Goal: Task Accomplishment & Management: Manage account settings

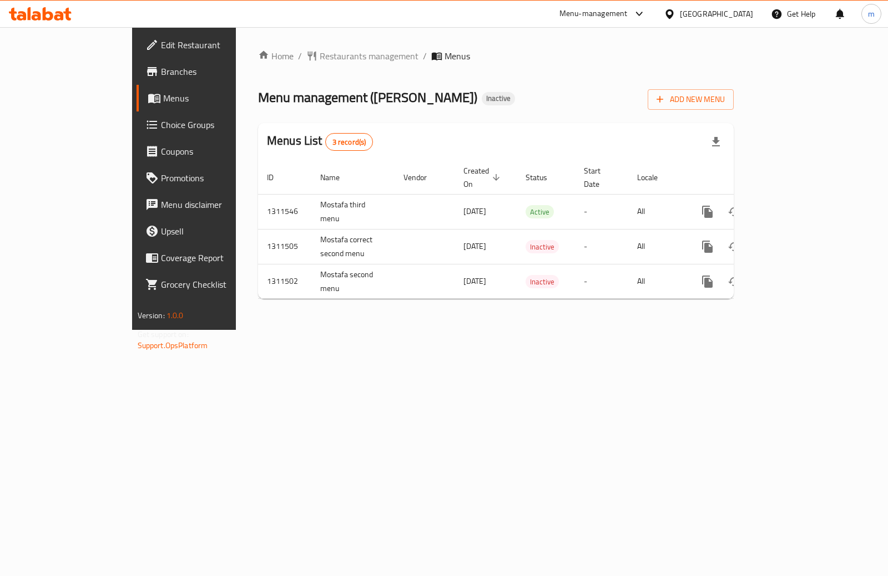
click at [161, 68] on span "Branches" at bounding box center [216, 71] width 110 height 13
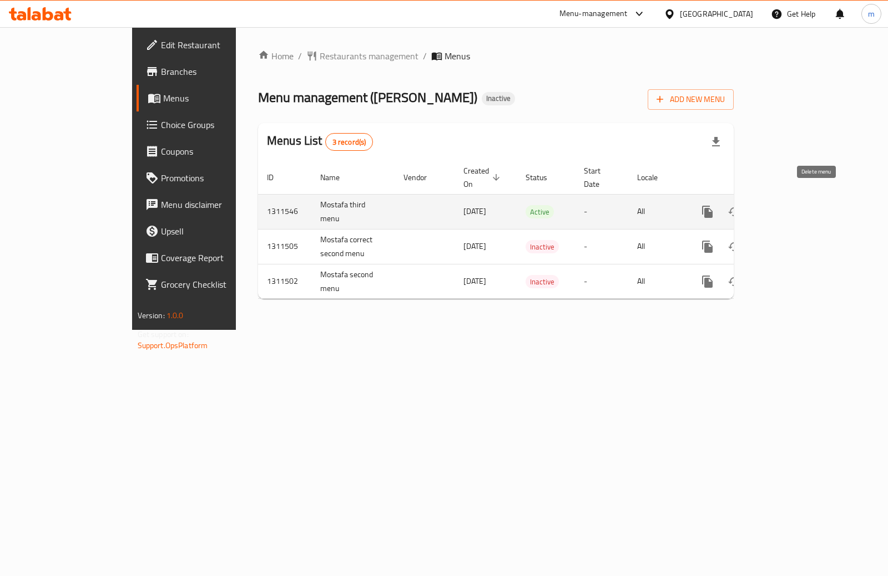
click at [765, 207] on icon "enhanced table" at bounding box center [761, 212] width 8 height 10
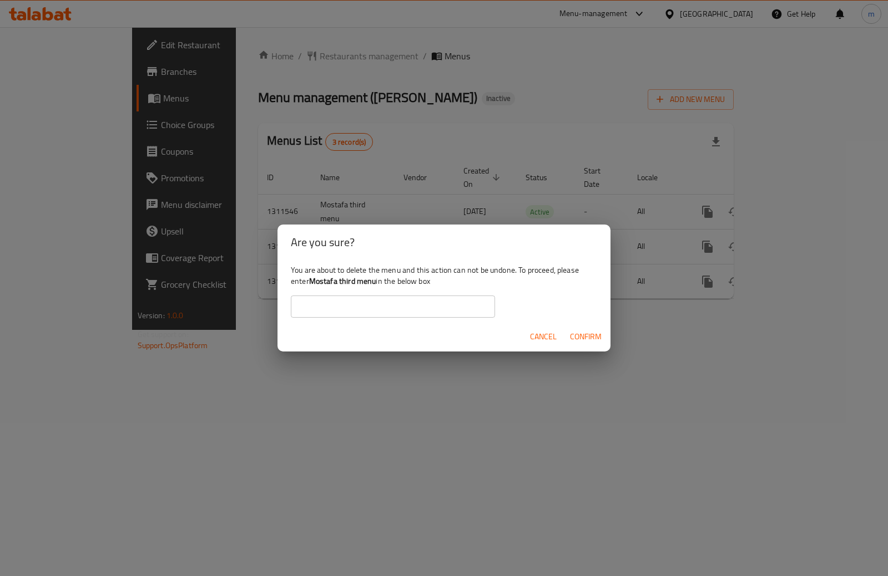
click at [339, 281] on b "Mostafa third menu" at bounding box center [342, 281] width 67 height 14
click at [326, 281] on b "Mostafa third menu" at bounding box center [342, 281] width 67 height 14
drag, startPoint x: 312, startPoint y: 284, endPoint x: 375, endPoint y: 279, distance: 63.5
click at [375, 279] on b "Mostafa third menu" at bounding box center [342, 281] width 67 height 14
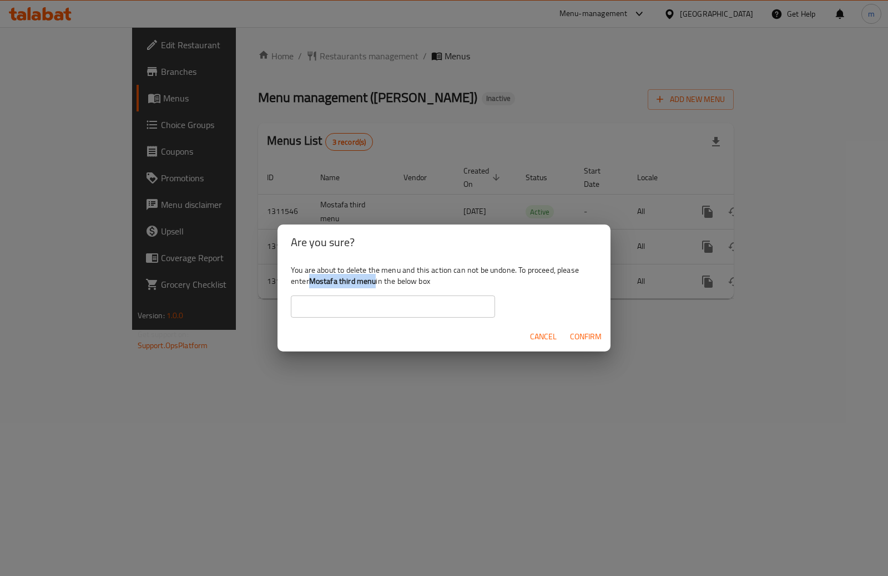
copy b "Mostafa third menu"
click at [431, 311] on input "text" at bounding box center [393, 307] width 204 height 22
paste input "Mostafa third menu"
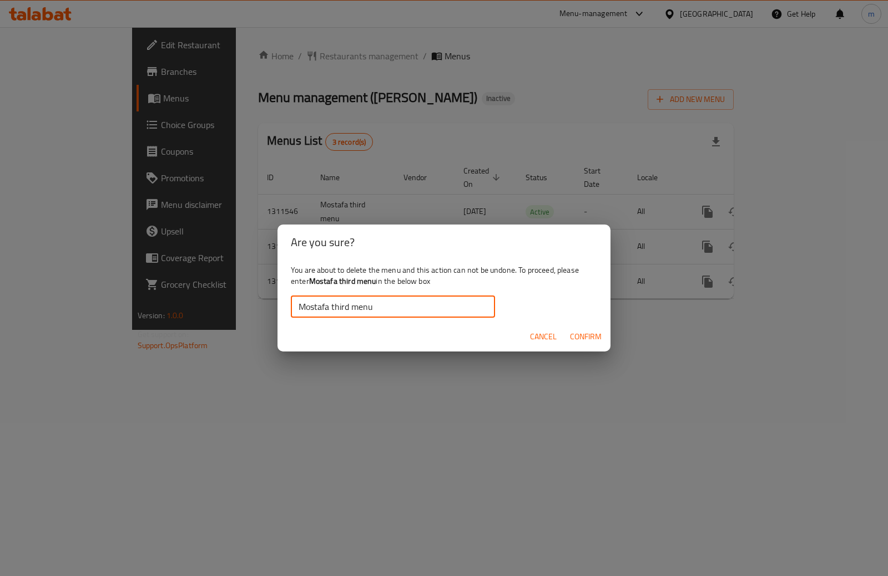
type input "Mostafa third menu"
click at [588, 338] on span "Confirm" at bounding box center [586, 337] width 32 height 14
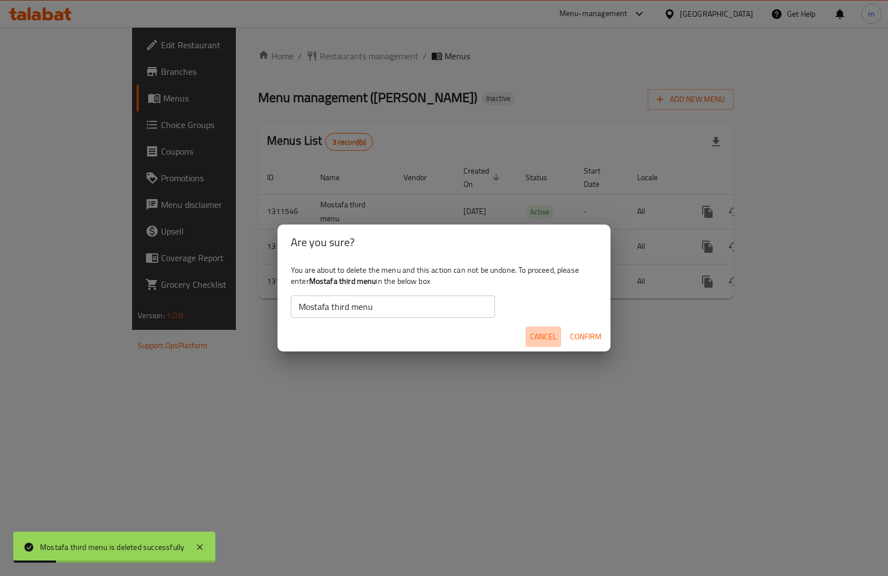
click at [536, 337] on span "Cancel" at bounding box center [543, 337] width 27 height 14
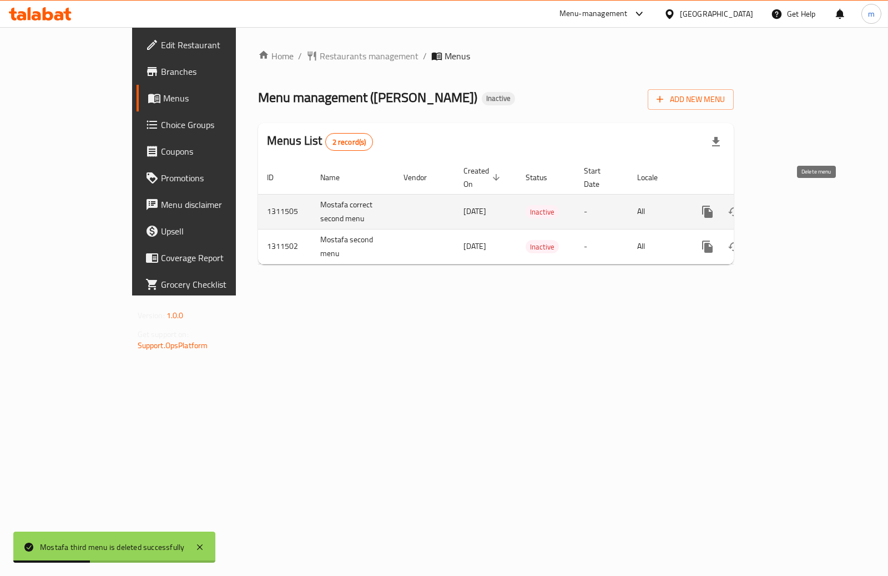
click at [767, 205] on icon "enhanced table" at bounding box center [760, 211] width 13 height 13
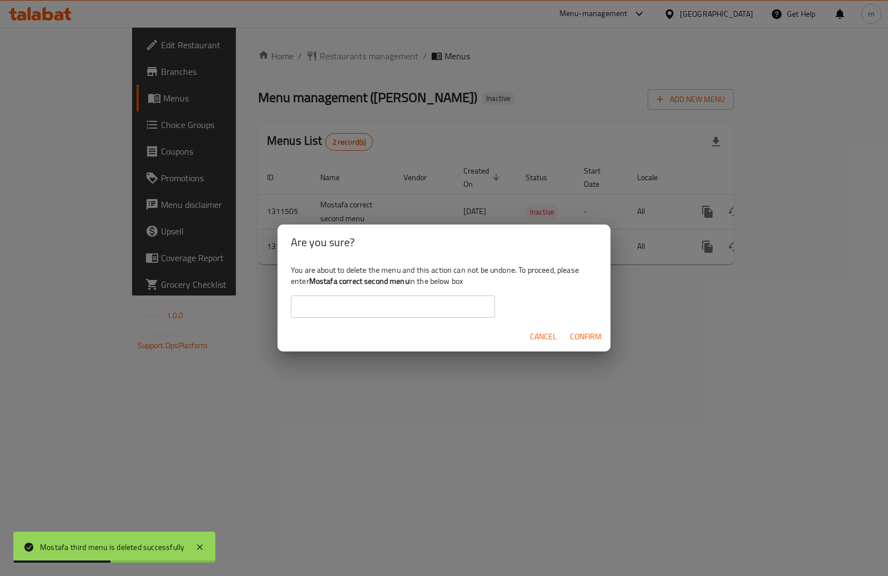
click at [408, 299] on input "text" at bounding box center [393, 307] width 204 height 22
drag, startPoint x: 311, startPoint y: 279, endPoint x: 409, endPoint y: 280, distance: 97.7
click at [409, 280] on b "Mostafa correct second menu" at bounding box center [359, 281] width 100 height 14
copy b "Mostafa correct second menu"
click at [403, 301] on input "text" at bounding box center [393, 307] width 204 height 22
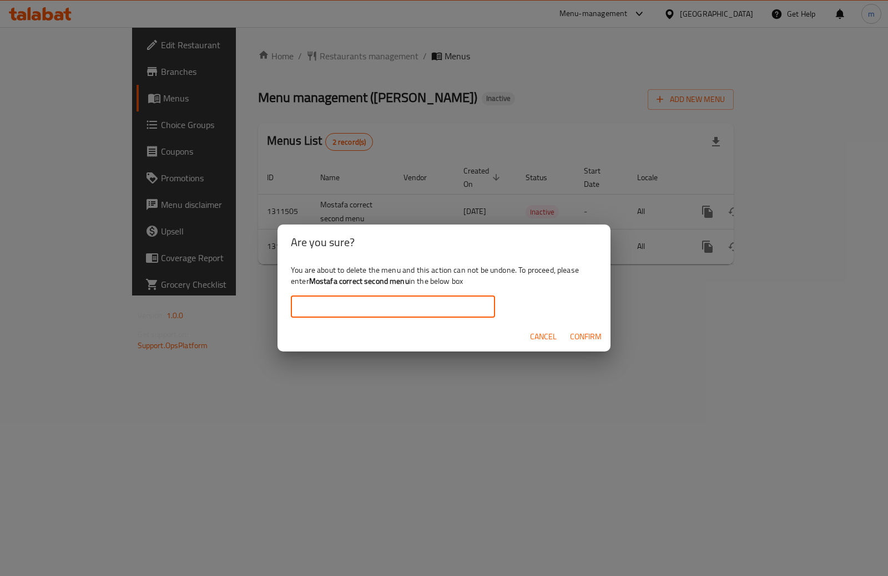
paste input "Mostafa correct second menu"
type input "Mostafa correct second menu"
click at [593, 345] on button "Confirm" at bounding box center [585, 337] width 41 height 21
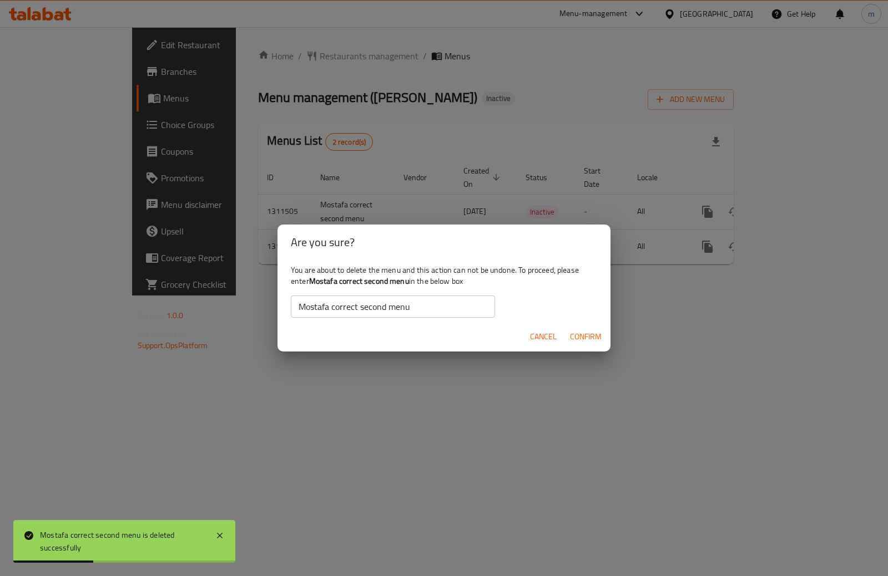
click at [530, 343] on span "Cancel" at bounding box center [543, 337] width 27 height 14
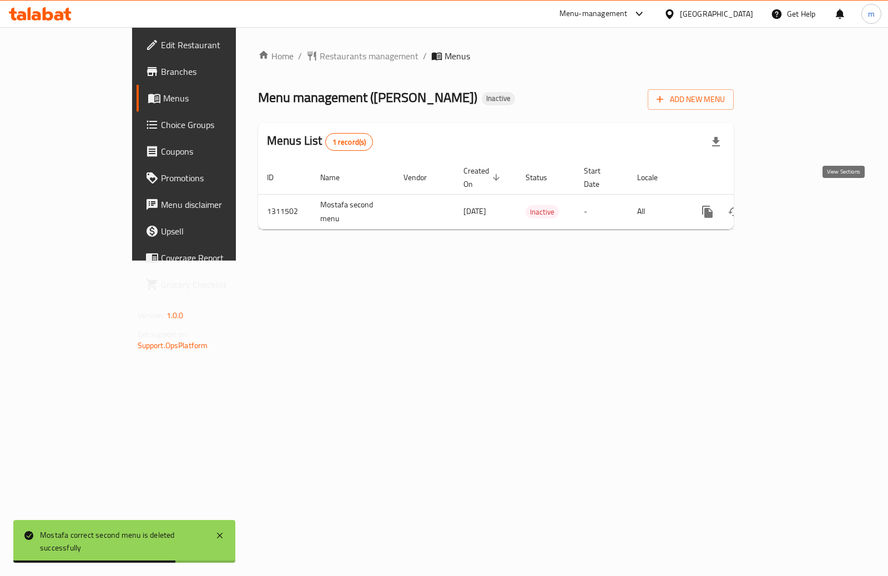
click at [794, 205] on icon "enhanced table" at bounding box center [787, 211] width 13 height 13
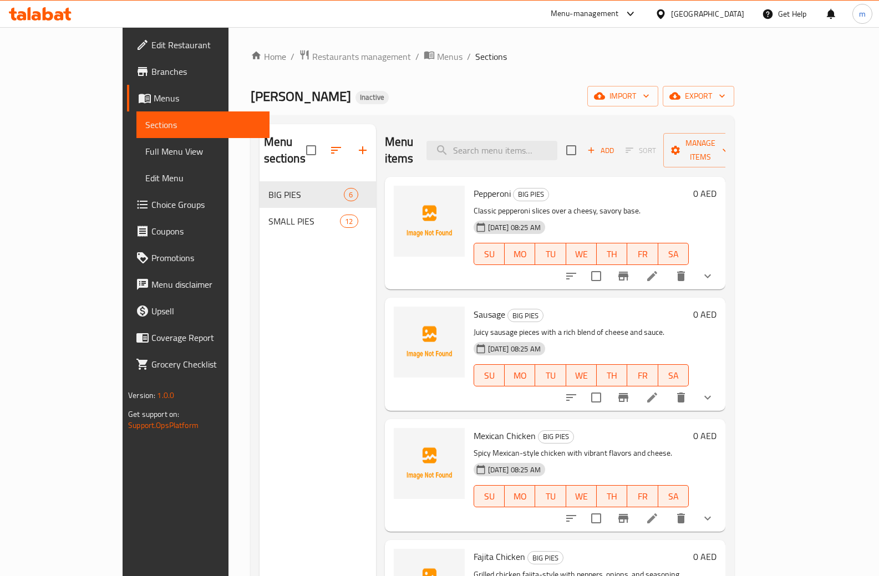
click at [154, 98] on span "Menus" at bounding box center [207, 98] width 107 height 13
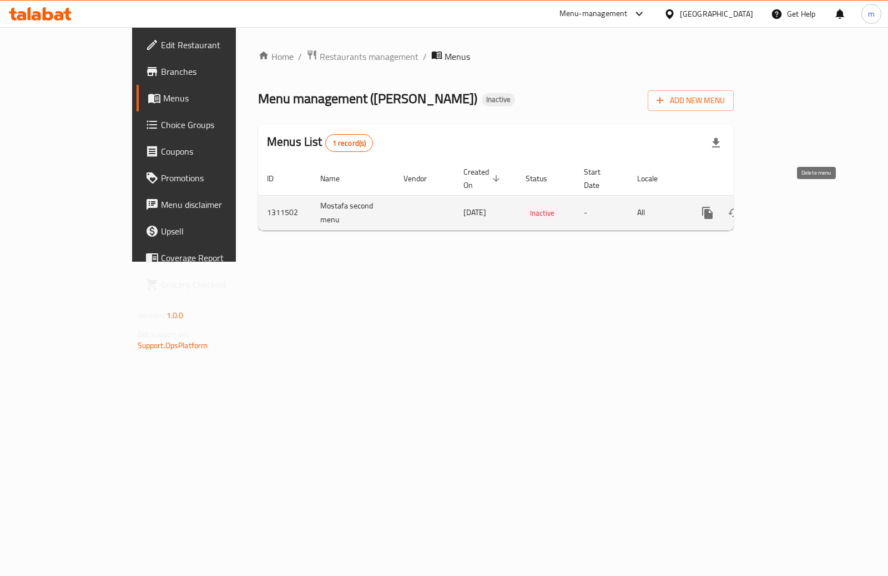
click at [765, 208] on icon "enhanced table" at bounding box center [761, 213] width 8 height 10
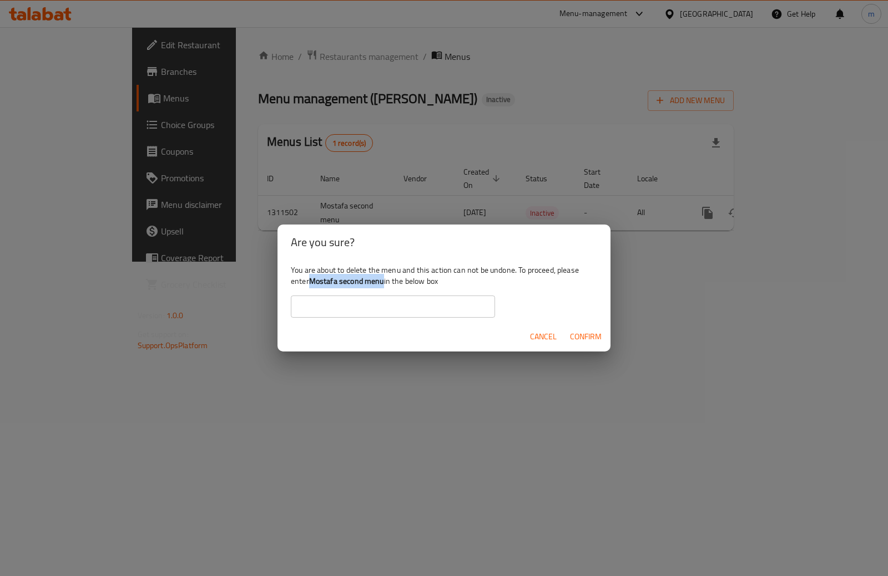
drag, startPoint x: 310, startPoint y: 282, endPoint x: 383, endPoint y: 284, distance: 73.3
click at [383, 284] on b "Mostafa second menu" at bounding box center [346, 281] width 75 height 14
copy b "Mostafa second menu"
click at [386, 315] on input "text" at bounding box center [393, 307] width 204 height 22
paste input "Mostafa second menu"
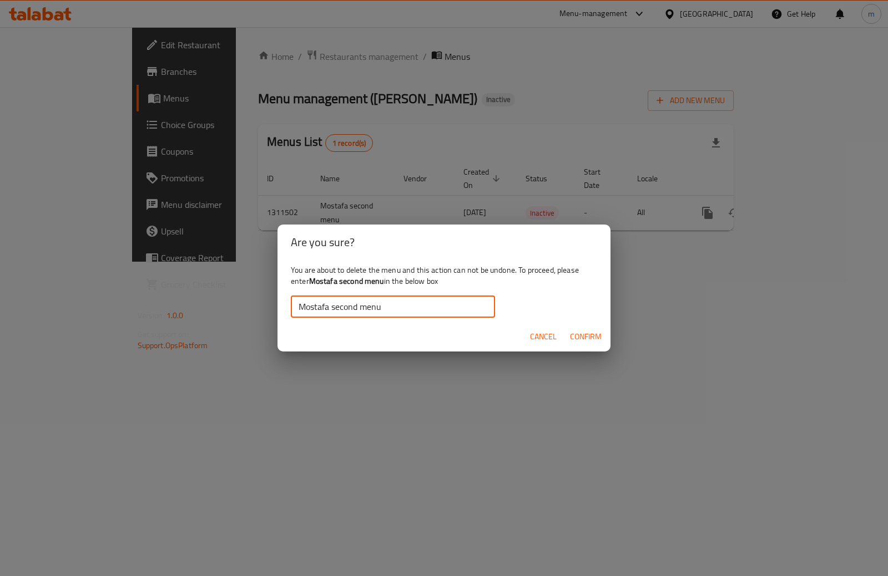
type input "Mostafa second menu"
click at [576, 342] on span "Confirm" at bounding box center [586, 337] width 32 height 14
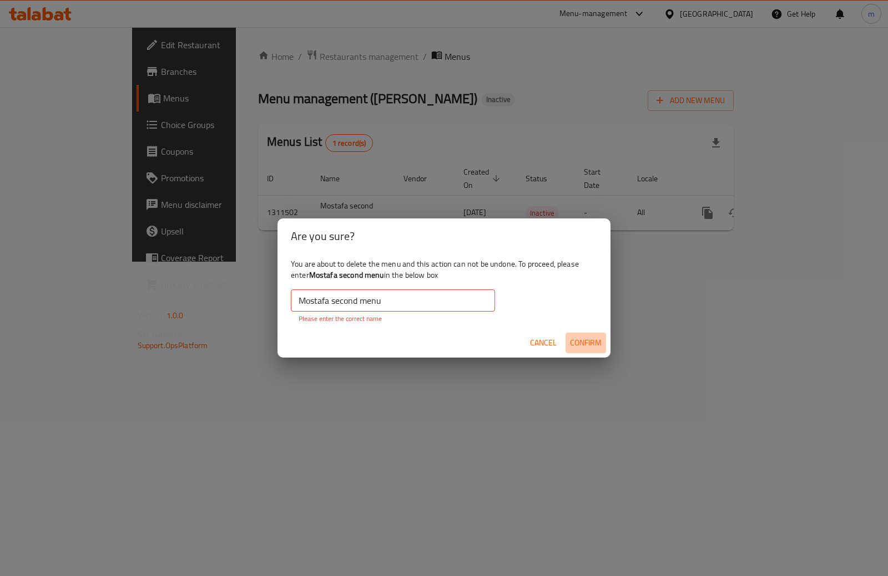
click at [598, 347] on span "Confirm" at bounding box center [586, 343] width 32 height 14
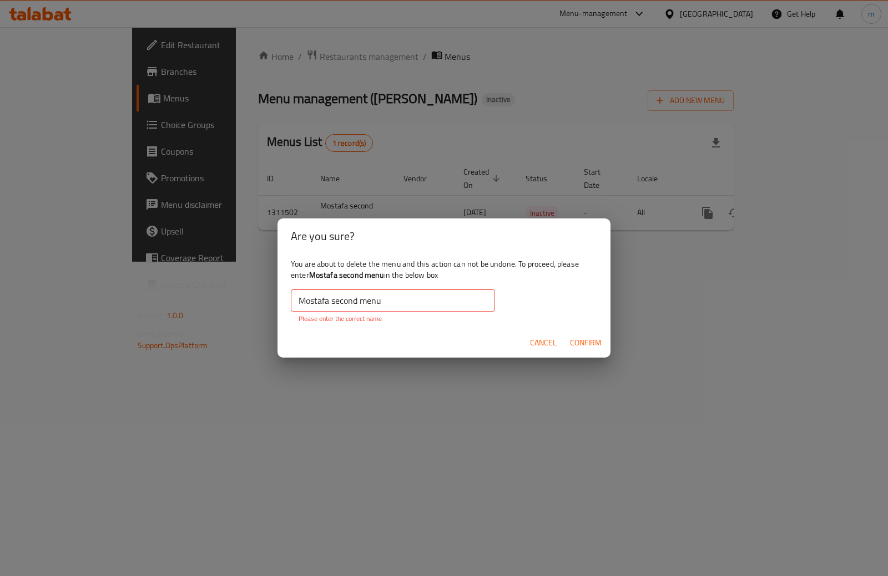
click at [538, 341] on span "Cancel" at bounding box center [543, 343] width 27 height 14
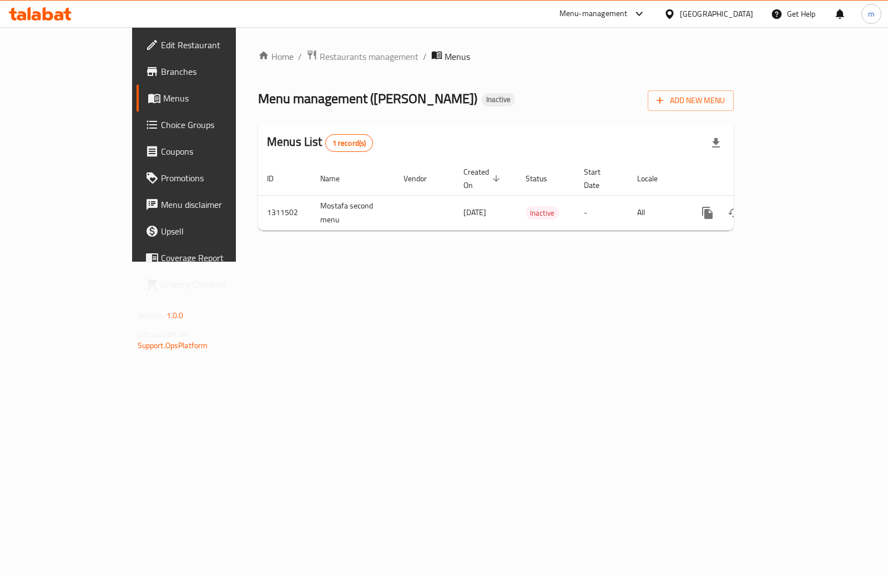
click at [161, 75] on span "Branches" at bounding box center [216, 71] width 110 height 13
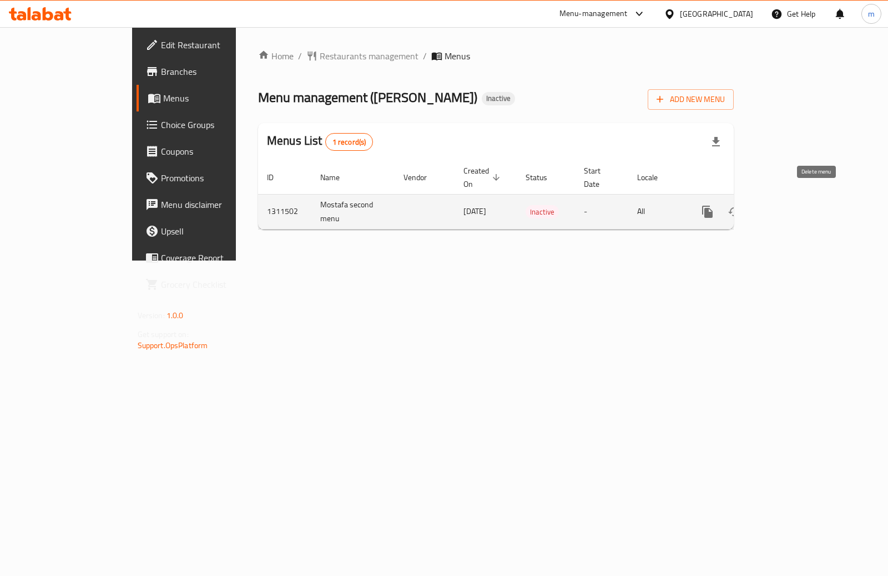
click at [767, 205] on icon "enhanced table" at bounding box center [760, 211] width 13 height 13
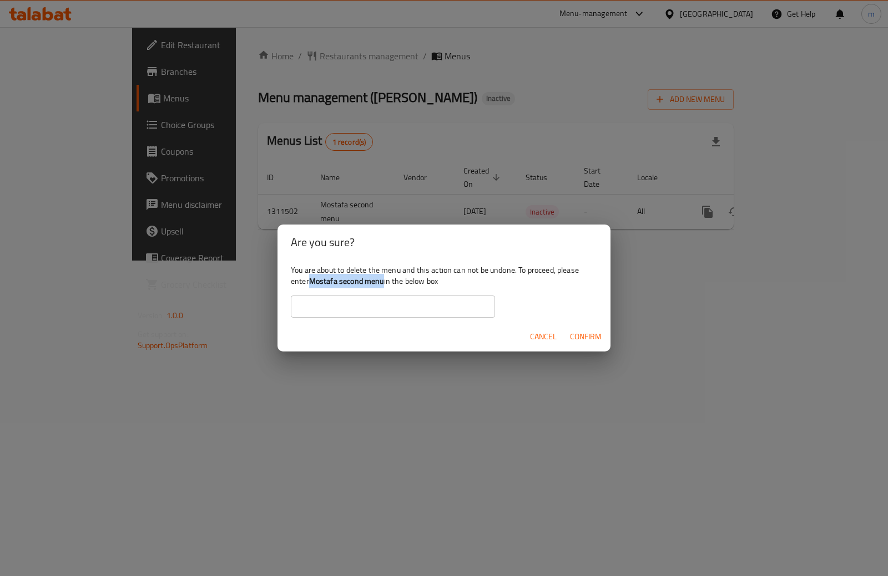
drag, startPoint x: 311, startPoint y: 282, endPoint x: 384, endPoint y: 284, distance: 72.7
click at [384, 284] on b "Mostafa second menu" at bounding box center [346, 281] width 75 height 14
copy b "Mostafa second menu"
click at [383, 301] on input "text" at bounding box center [393, 307] width 204 height 22
paste input "Mostafa second menu"
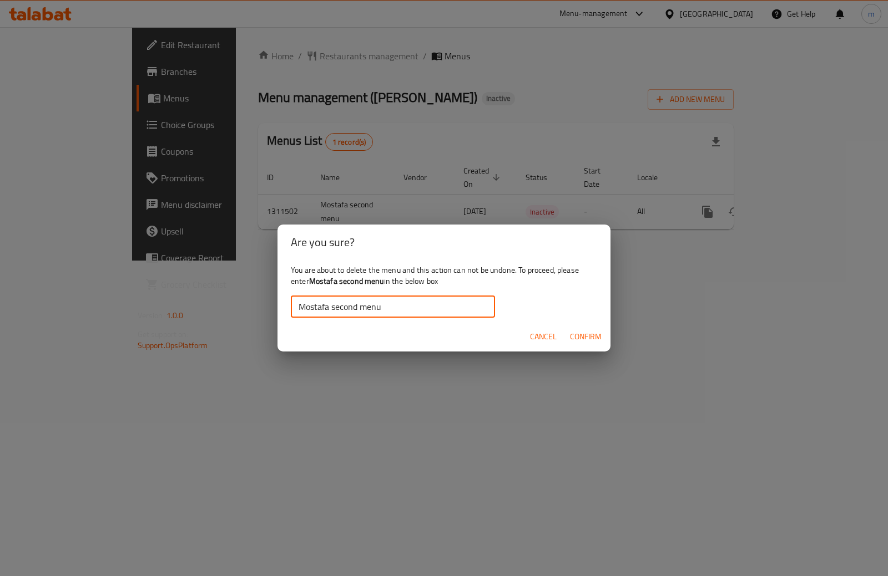
click at [590, 332] on span "Confirm" at bounding box center [586, 337] width 32 height 14
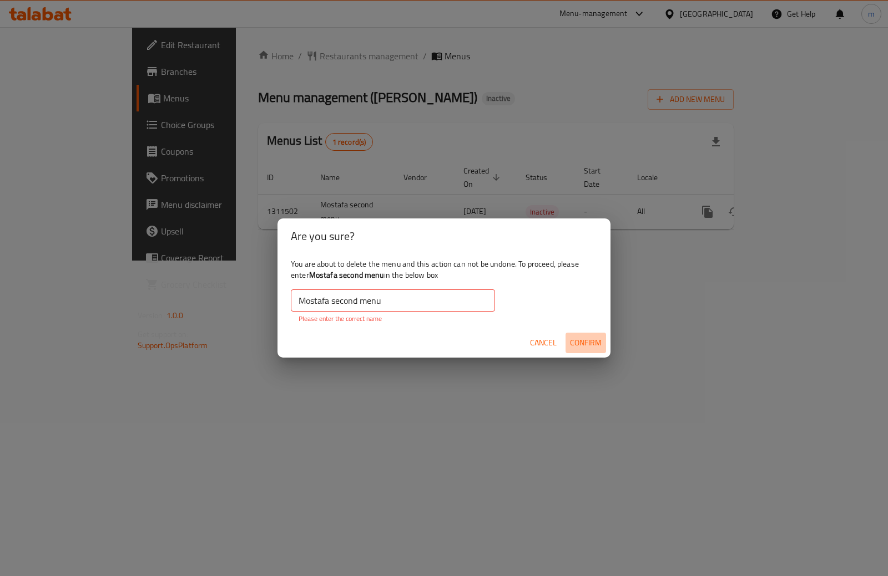
click at [592, 341] on span "Confirm" at bounding box center [586, 343] width 32 height 14
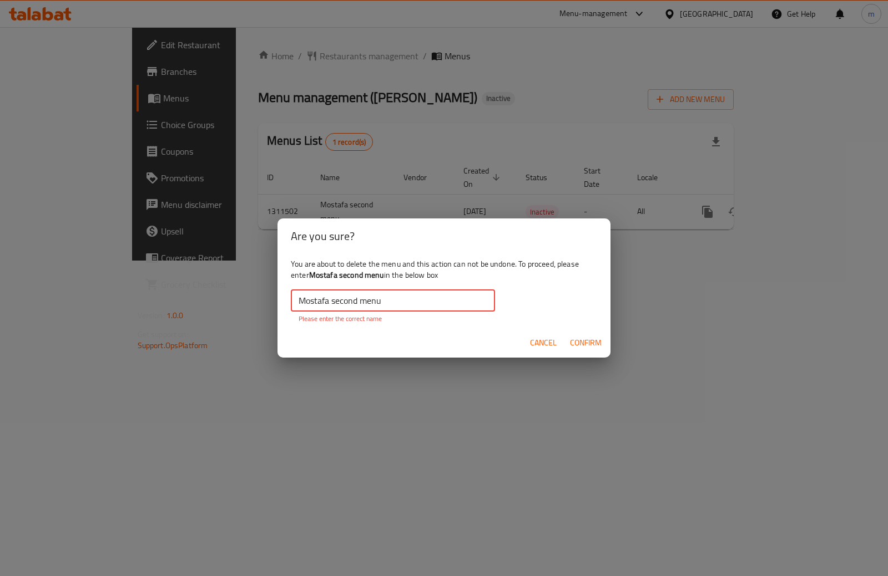
click at [382, 297] on input "Mostafa second menu" at bounding box center [393, 301] width 204 height 22
click at [590, 343] on span "Confirm" at bounding box center [586, 343] width 32 height 14
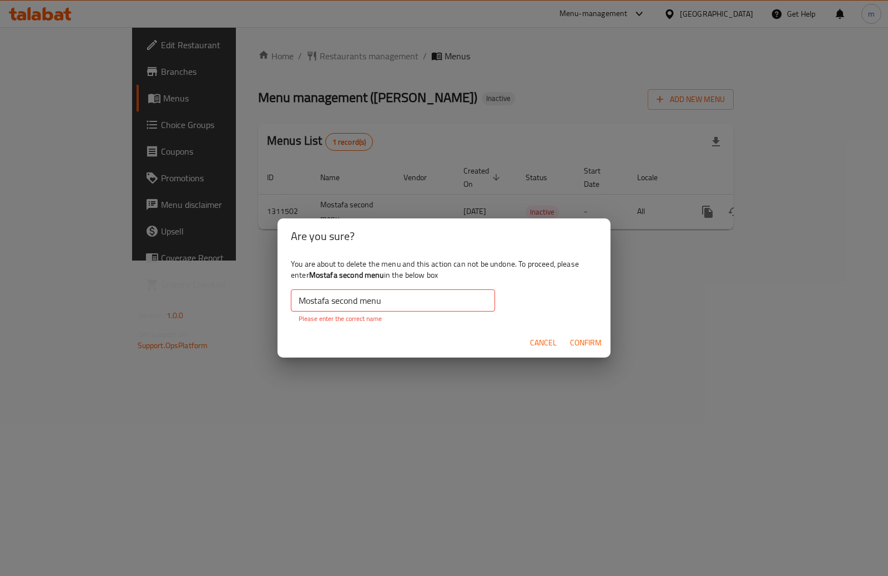
click at [590, 343] on span "Confirm" at bounding box center [586, 343] width 32 height 14
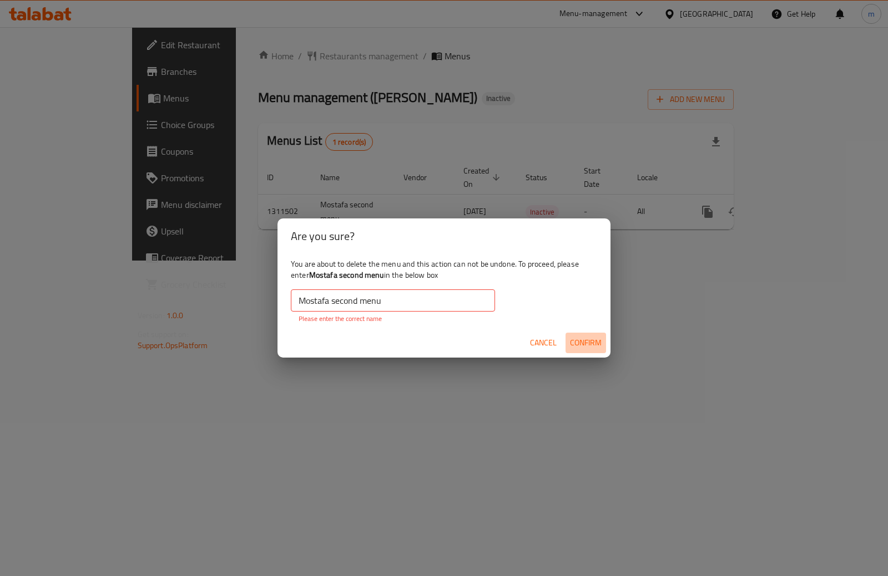
click at [590, 343] on span "Confirm" at bounding box center [586, 343] width 32 height 14
click at [335, 310] on input "Mostafa second menu" at bounding box center [393, 301] width 204 height 22
click at [358, 306] on input "Mostafa second menu" at bounding box center [393, 301] width 204 height 22
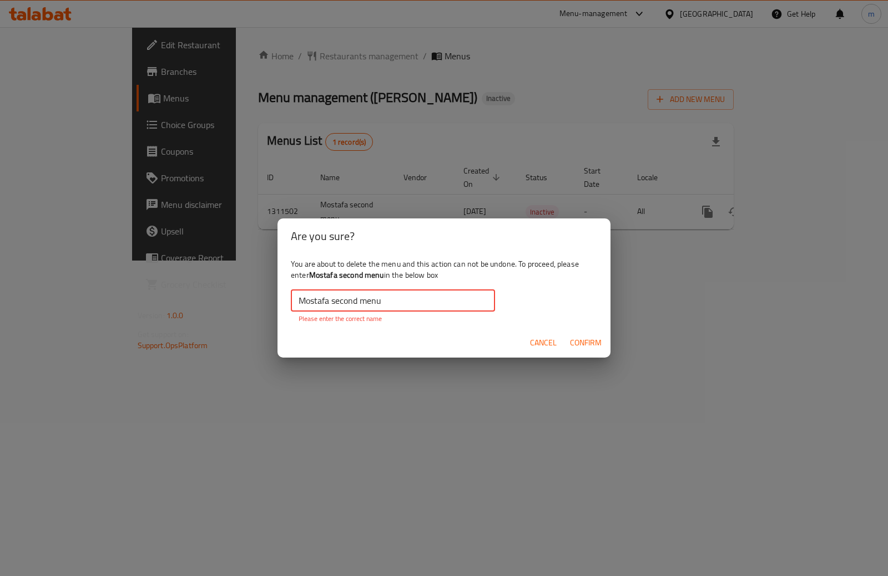
click at [358, 306] on input "Mostafa second menu" at bounding box center [393, 301] width 204 height 22
click at [329, 299] on input "Mostafa second menu" at bounding box center [393, 301] width 204 height 22
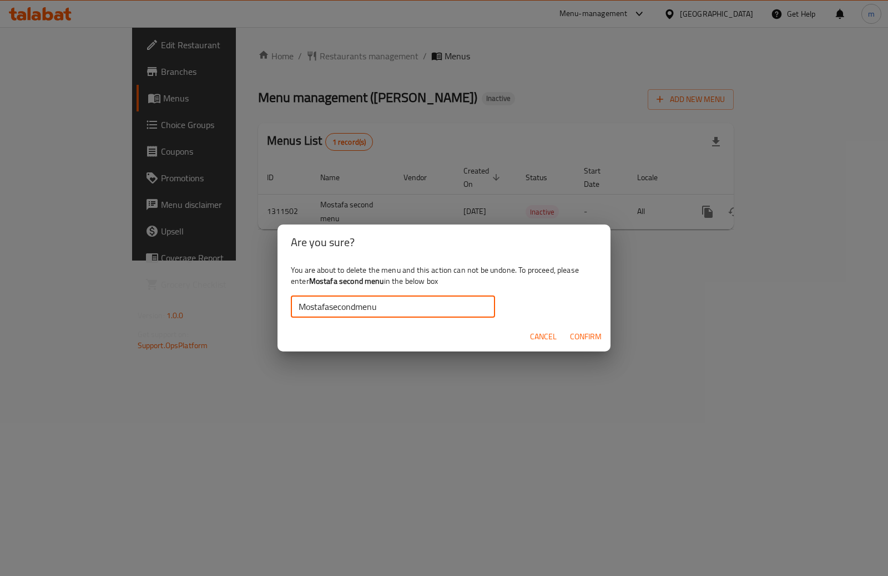
type input "Mostafasecondmenu"
click at [588, 339] on span "Confirm" at bounding box center [586, 337] width 32 height 14
click at [587, 339] on span "Confirm" at bounding box center [586, 337] width 32 height 14
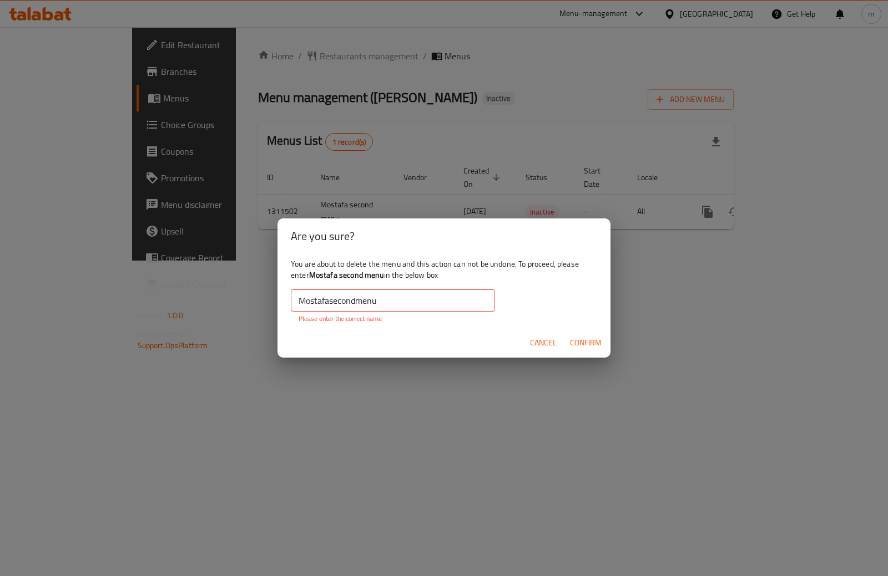
click at [587, 339] on span "Confirm" at bounding box center [586, 343] width 32 height 14
click at [549, 343] on span "Cancel" at bounding box center [543, 343] width 27 height 14
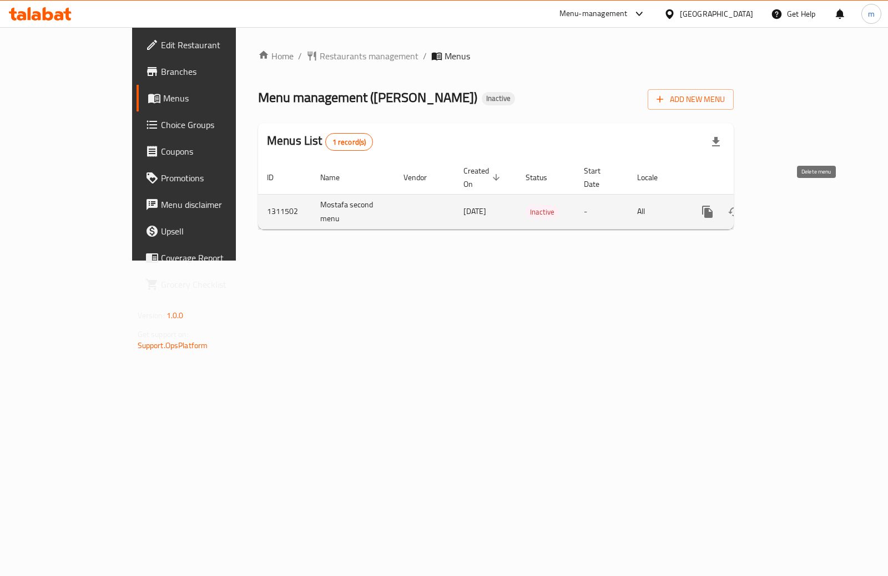
click at [765, 207] on icon "enhanced table" at bounding box center [761, 212] width 8 height 10
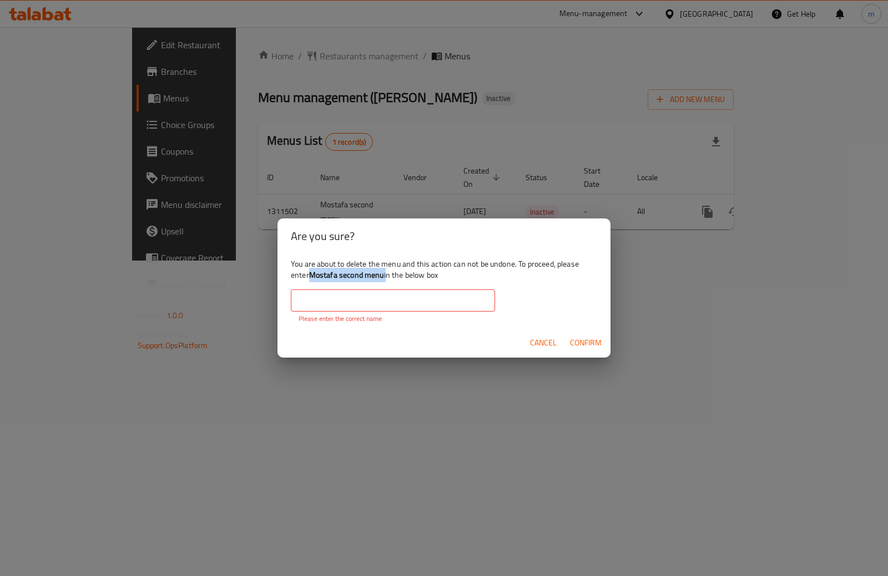
drag, startPoint x: 312, startPoint y: 272, endPoint x: 387, endPoint y: 277, distance: 74.5
click at [387, 277] on div "You are about to delete the menu and this action can not be undone. To proceed,…" at bounding box center [443, 291] width 333 height 74
click at [387, 298] on input "text" at bounding box center [393, 301] width 204 height 22
paste input "Mostafa second menu"
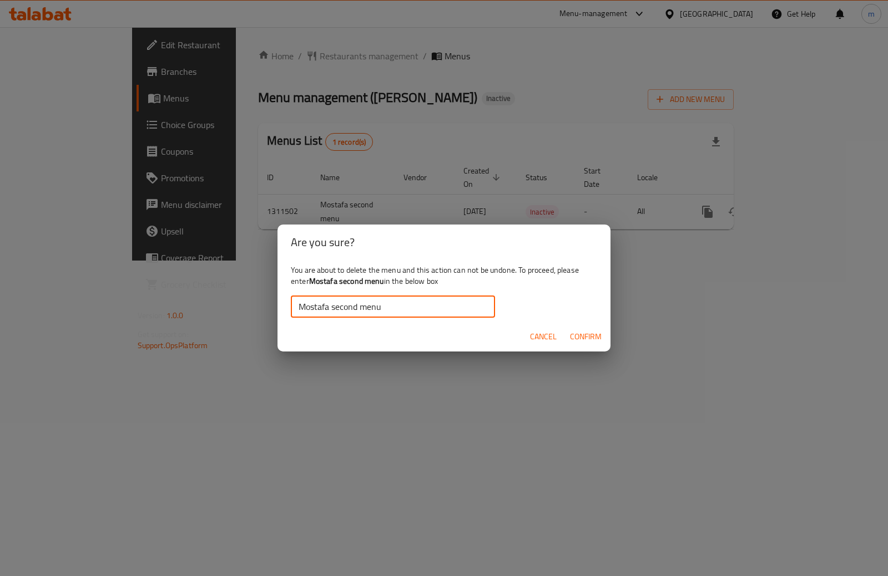
type input "Mostafa second menu"
click at [595, 333] on span "Confirm" at bounding box center [586, 337] width 32 height 14
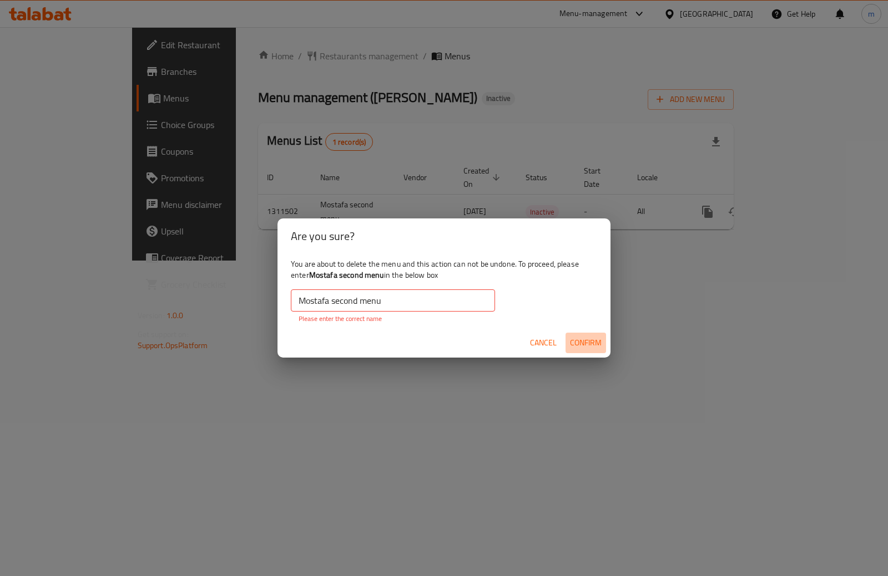
click at [588, 337] on span "Confirm" at bounding box center [586, 343] width 32 height 14
click at [539, 339] on span "Cancel" at bounding box center [543, 343] width 27 height 14
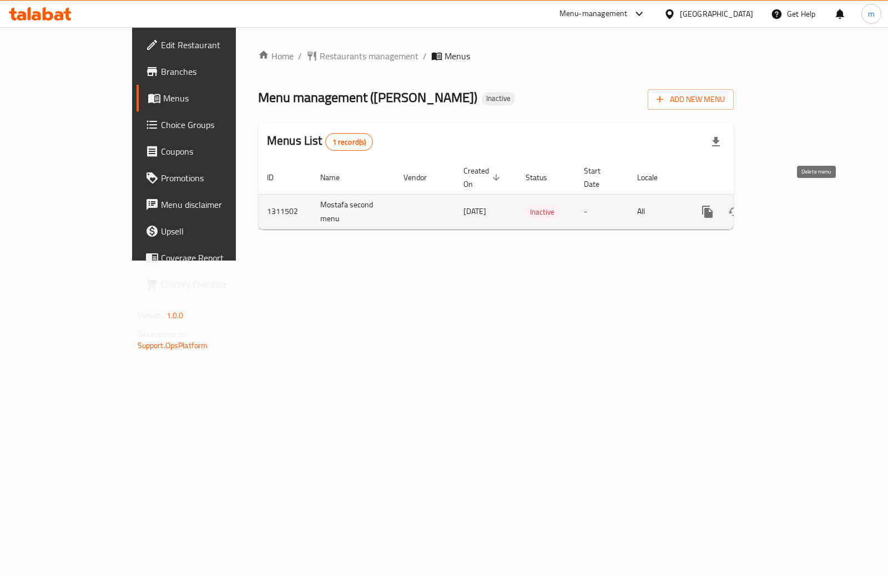
click at [765, 207] on icon "enhanced table" at bounding box center [761, 212] width 8 height 10
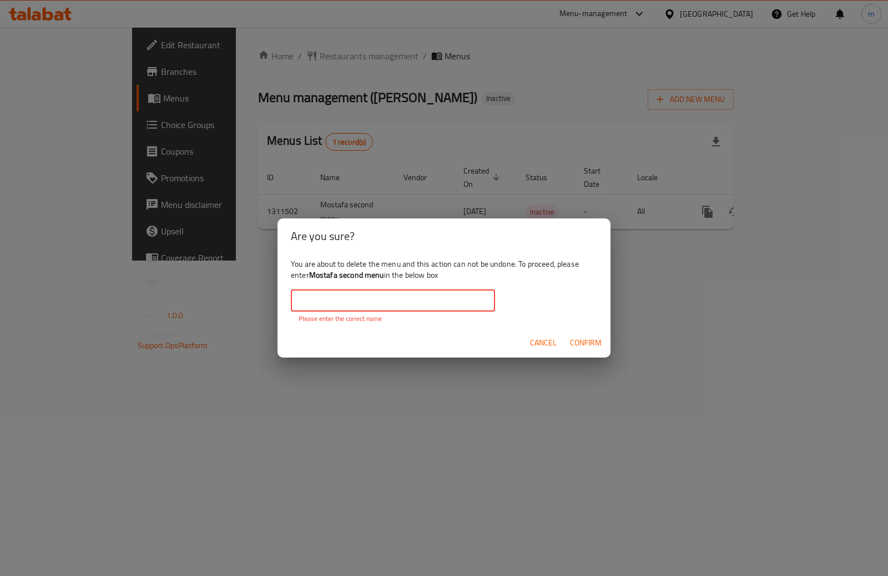
click at [403, 303] on input "text" at bounding box center [393, 301] width 204 height 22
click at [353, 278] on b "Mostafa second menu" at bounding box center [346, 275] width 75 height 14
drag, startPoint x: 311, startPoint y: 274, endPoint x: 386, endPoint y: 276, distance: 74.9
click at [386, 276] on div "You are about to delete the menu and this action can not be undone. To proceed,…" at bounding box center [443, 291] width 333 height 74
copy div "Mostafa second menu"
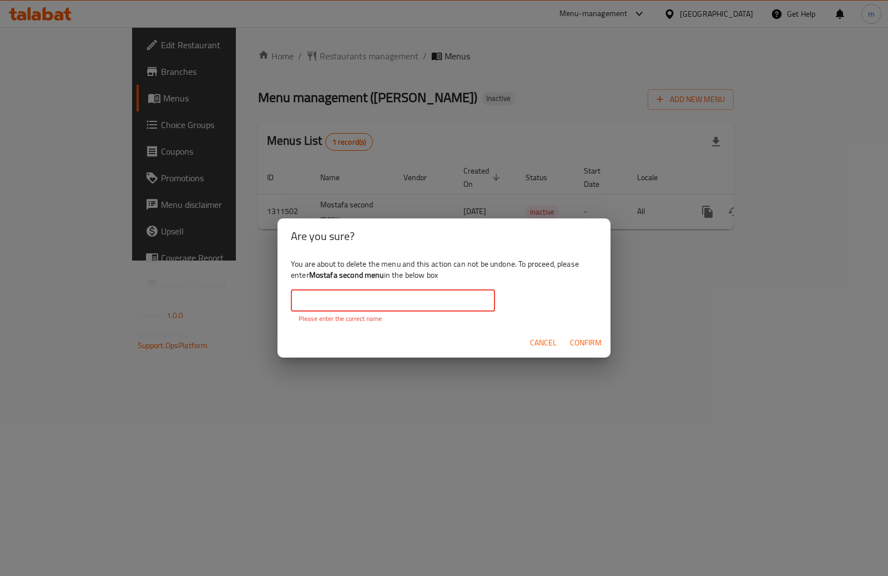
click at [386, 294] on input "text" at bounding box center [393, 301] width 204 height 22
paste input "Mostafa second menu"
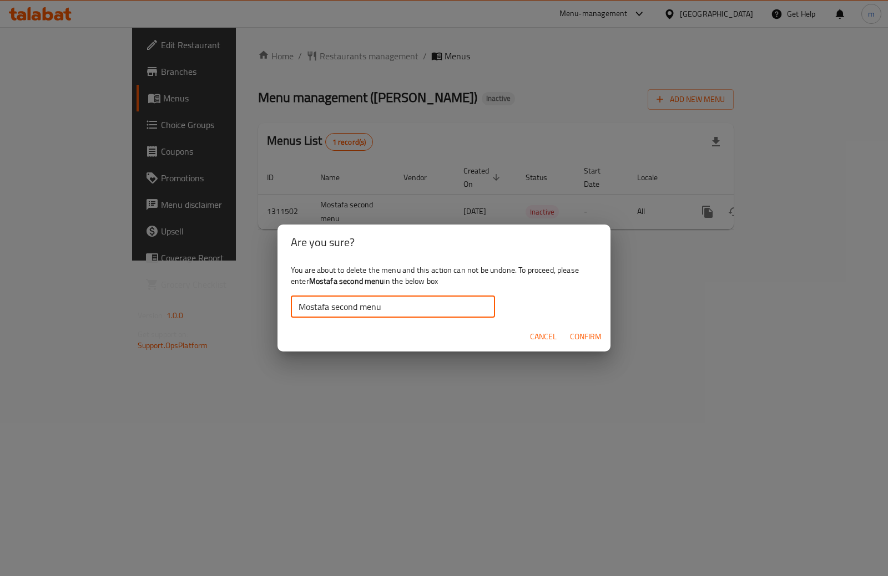
type input "Mostafa second menu"
click at [581, 340] on span "Confirm" at bounding box center [586, 337] width 32 height 14
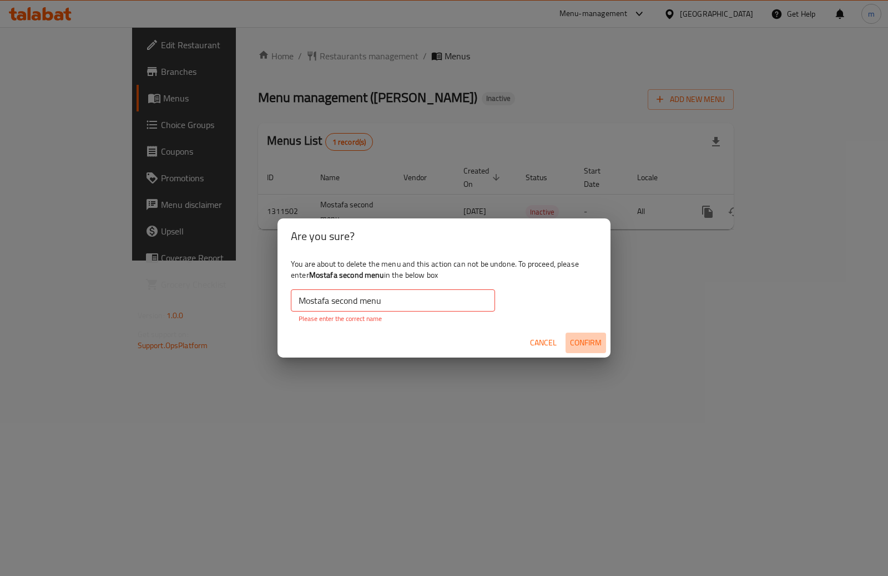
click at [581, 340] on span "Confirm" at bounding box center [586, 343] width 32 height 14
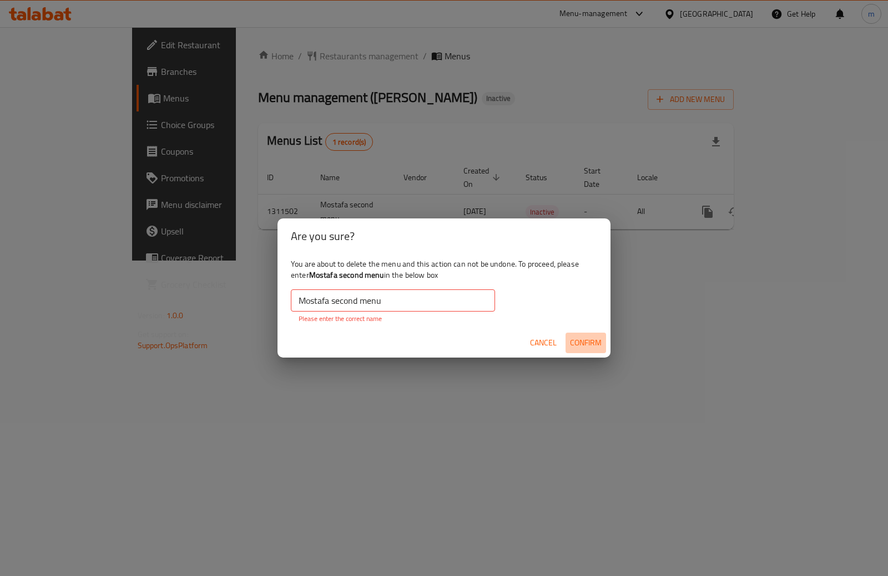
click at [581, 340] on span "Confirm" at bounding box center [586, 343] width 32 height 14
click at [580, 340] on span "Confirm" at bounding box center [586, 343] width 32 height 14
click at [545, 338] on span "Cancel" at bounding box center [543, 343] width 27 height 14
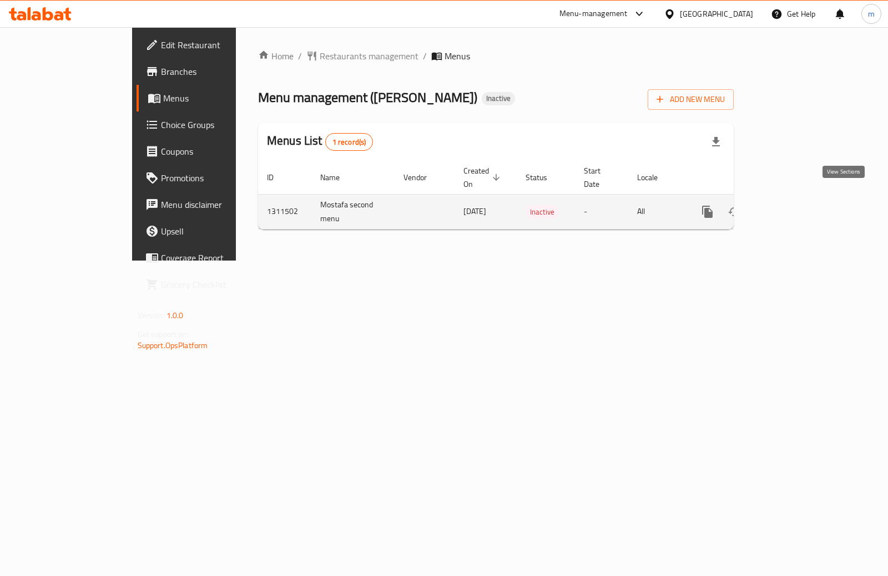
click at [794, 205] on icon "enhanced table" at bounding box center [787, 211] width 13 height 13
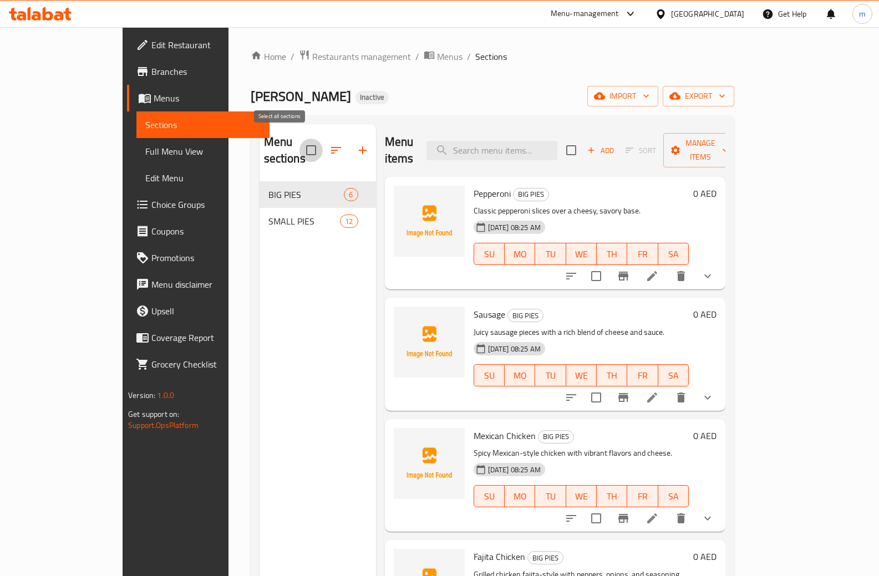
click at [300, 145] on input "checkbox" at bounding box center [311, 150] width 23 height 23
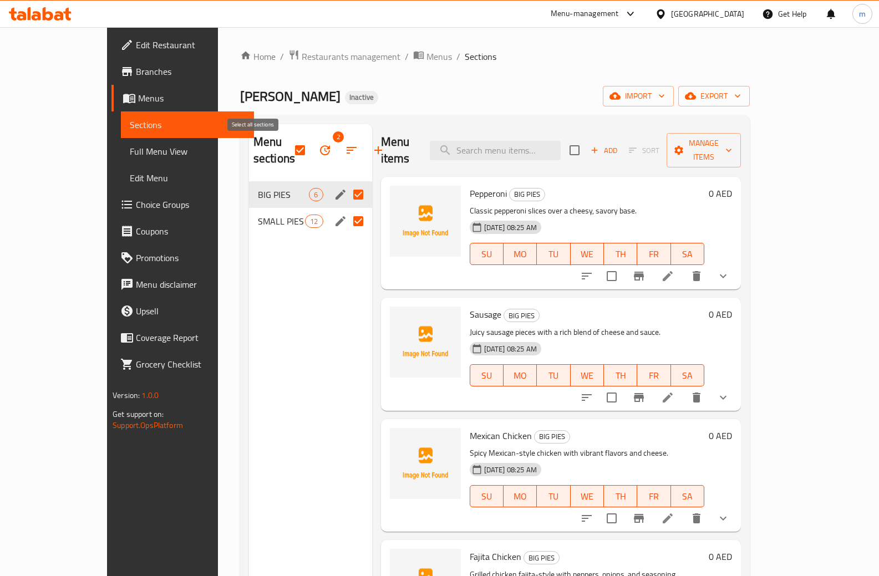
click at [289, 153] on input "checkbox" at bounding box center [300, 150] width 23 height 23
checkbox input "false"
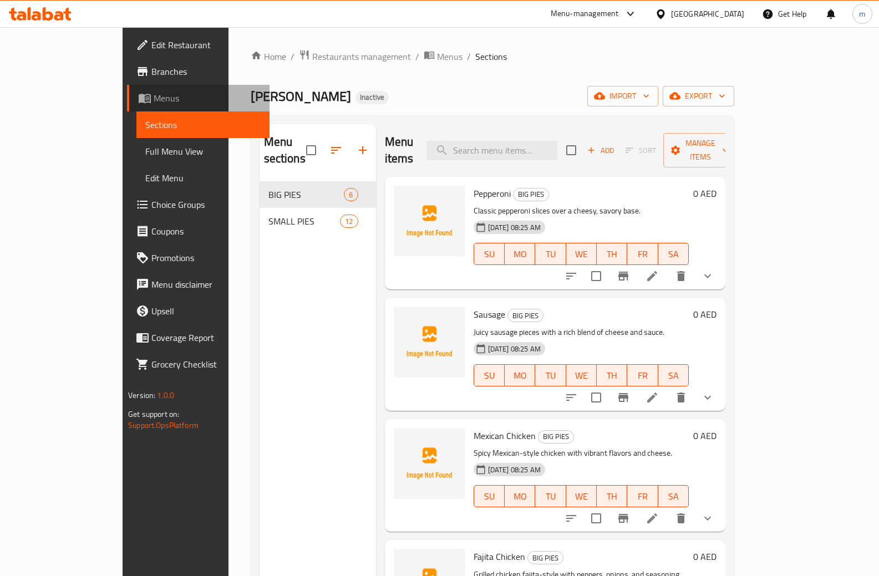
click at [127, 105] on link "Menus" at bounding box center [198, 98] width 143 height 27
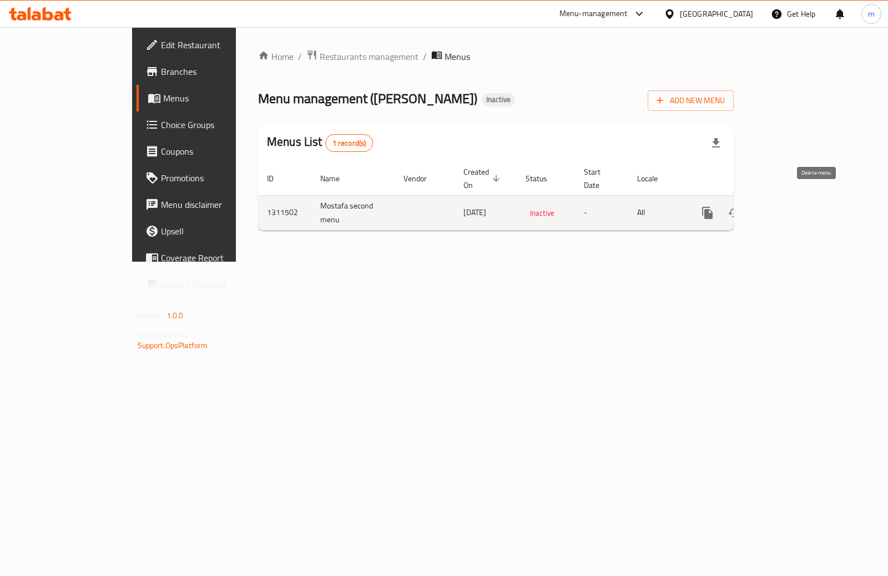
click at [767, 206] on icon "enhanced table" at bounding box center [760, 212] width 13 height 13
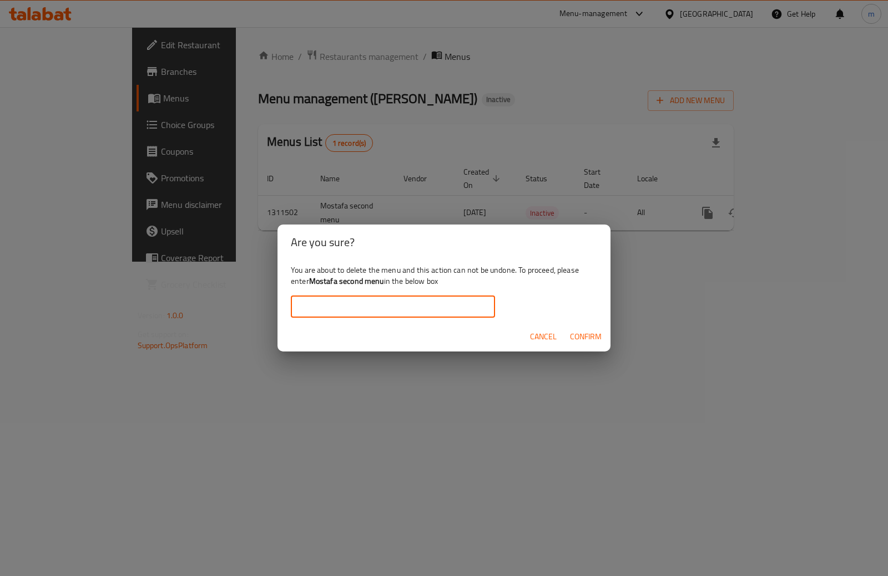
click at [447, 308] on input "text" at bounding box center [393, 307] width 204 height 22
paste input "Mostafa second menu"
type input "Mostafa second menu"
click at [579, 331] on span "Confirm" at bounding box center [586, 337] width 32 height 14
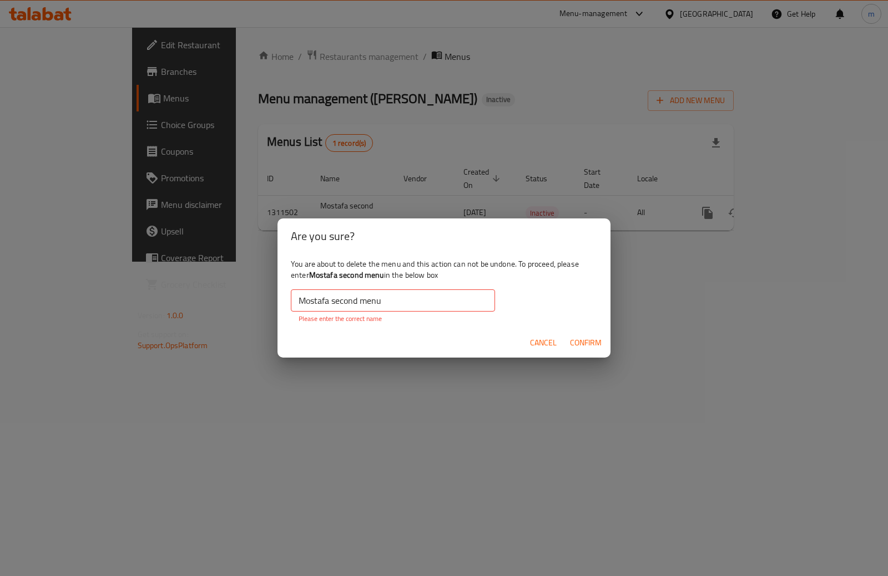
click at [580, 337] on span "Confirm" at bounding box center [586, 343] width 32 height 14
click at [553, 342] on span "Cancel" at bounding box center [543, 343] width 27 height 14
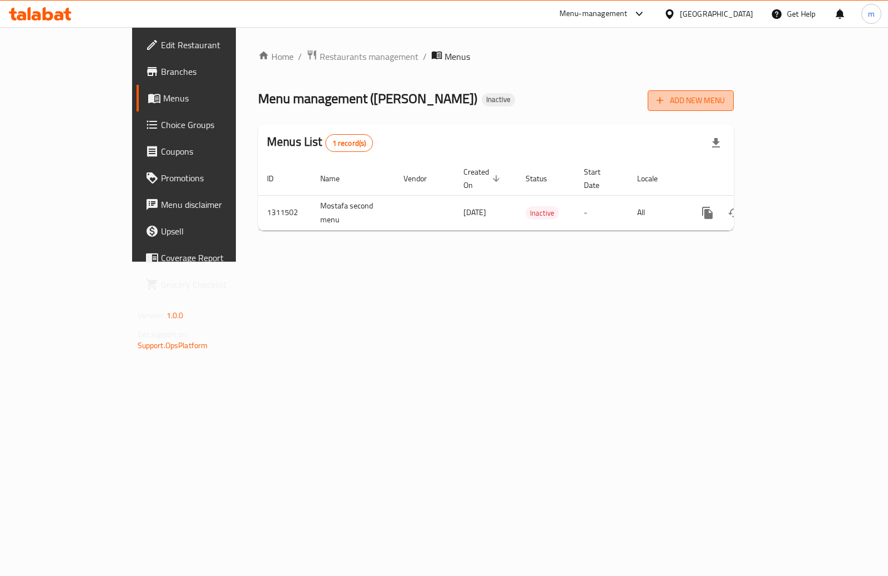
click at [725, 102] on span "Add New Menu" at bounding box center [690, 101] width 68 height 14
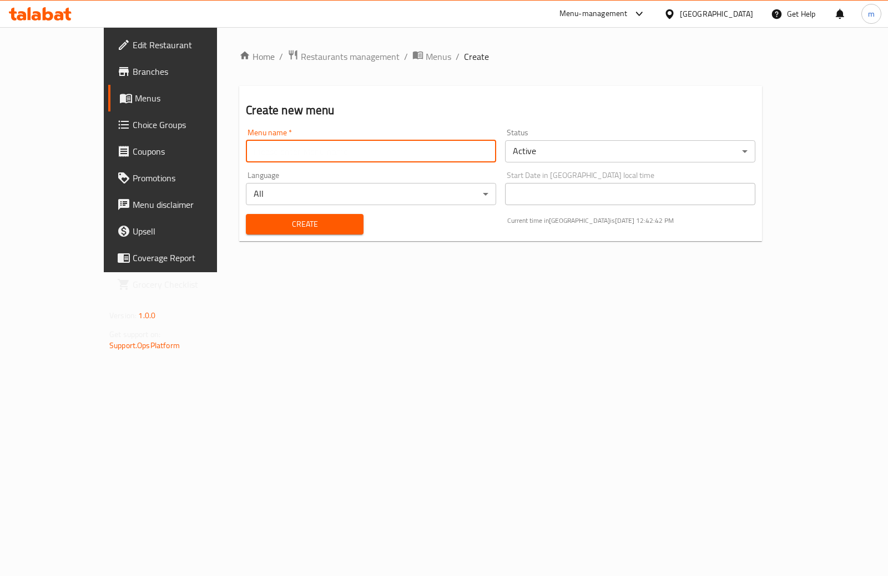
click at [368, 158] on input "text" at bounding box center [371, 151] width 250 height 22
type input "’"
type input "Mostafa first menu 2025/9/15"
click at [293, 230] on span "Create" at bounding box center [304, 224] width 99 height 14
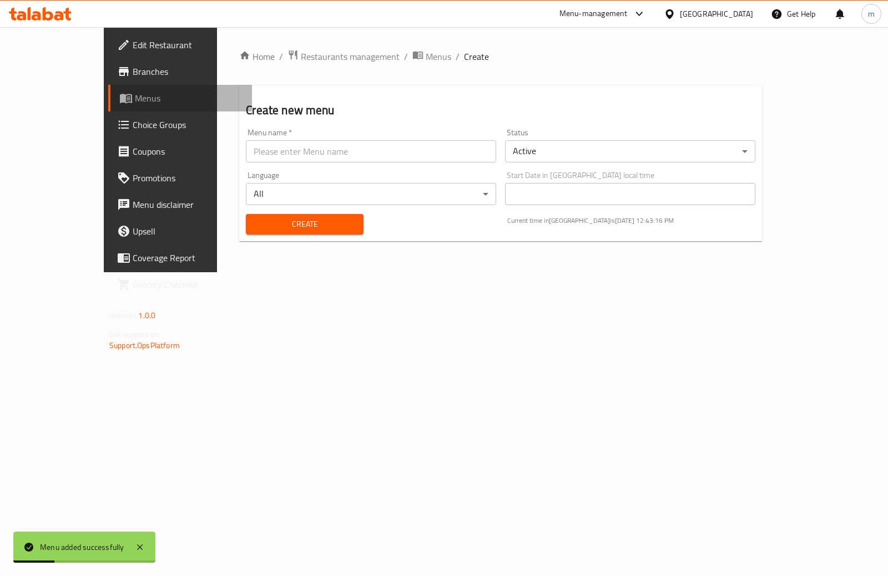
click at [135, 97] on span "Menus" at bounding box center [189, 98] width 108 height 13
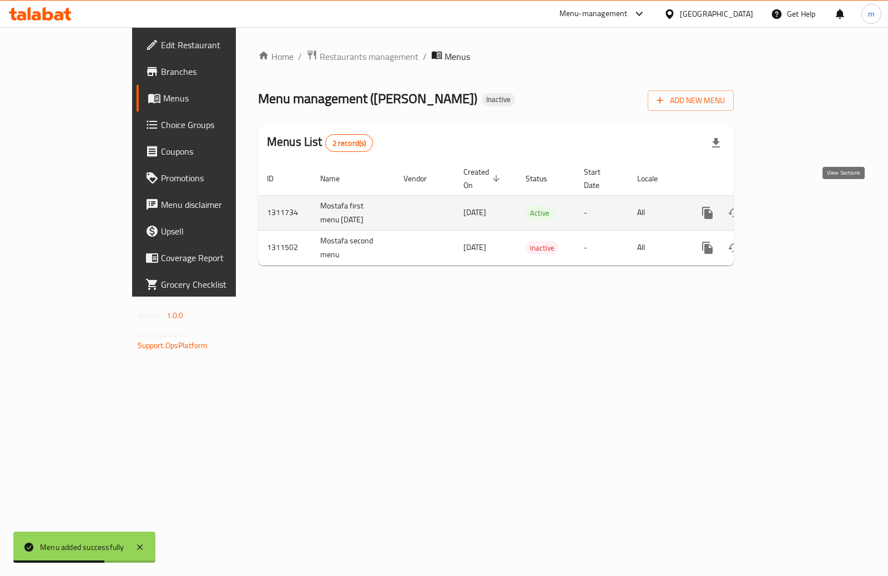
click at [794, 206] on icon "enhanced table" at bounding box center [787, 212] width 13 height 13
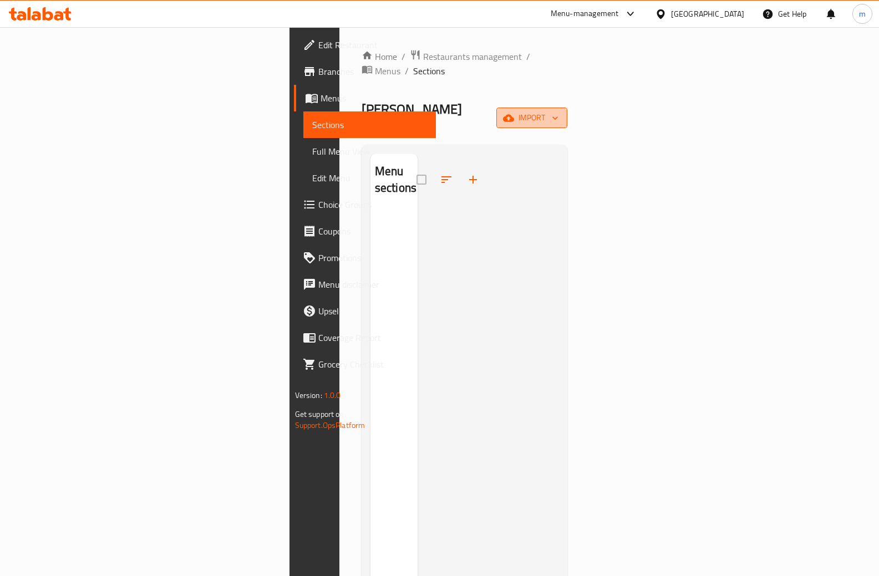
click at [559, 111] on span "import" at bounding box center [531, 118] width 53 height 14
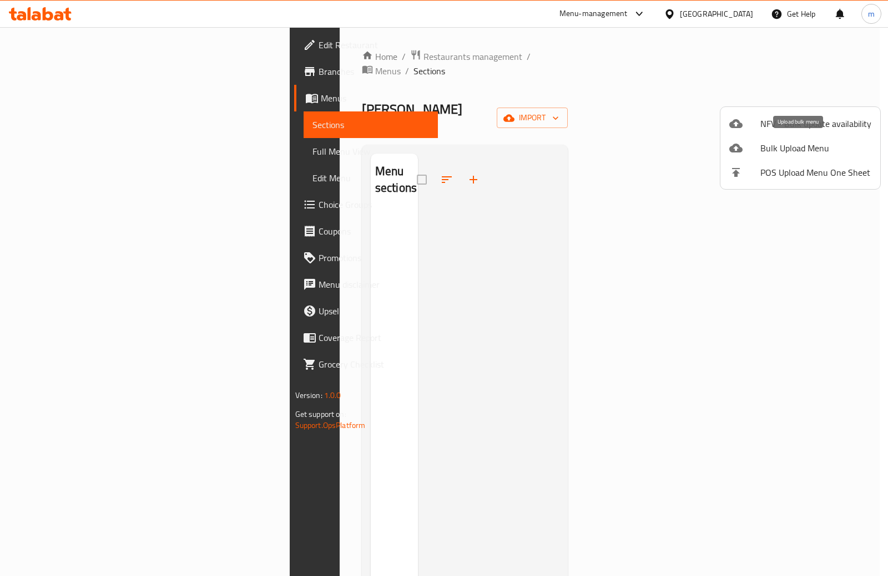
click at [801, 147] on span "Bulk Upload Menu" at bounding box center [815, 147] width 111 height 13
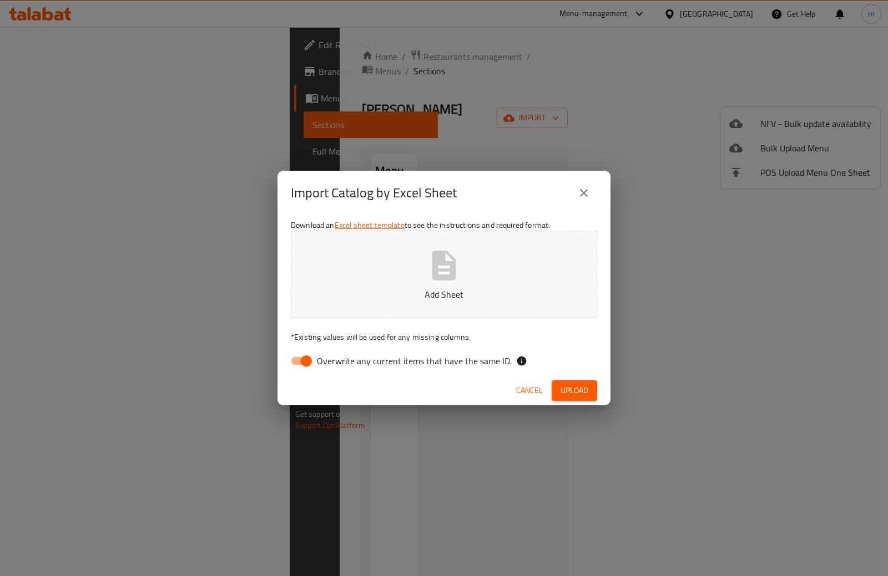
click at [304, 363] on input "Overwrite any current items that have the same ID." at bounding box center [306, 361] width 63 height 21
checkbox input "false"
click at [443, 265] on icon "button" at bounding box center [444, 265] width 24 height 29
click at [581, 388] on span "Upload" at bounding box center [574, 391] width 28 height 14
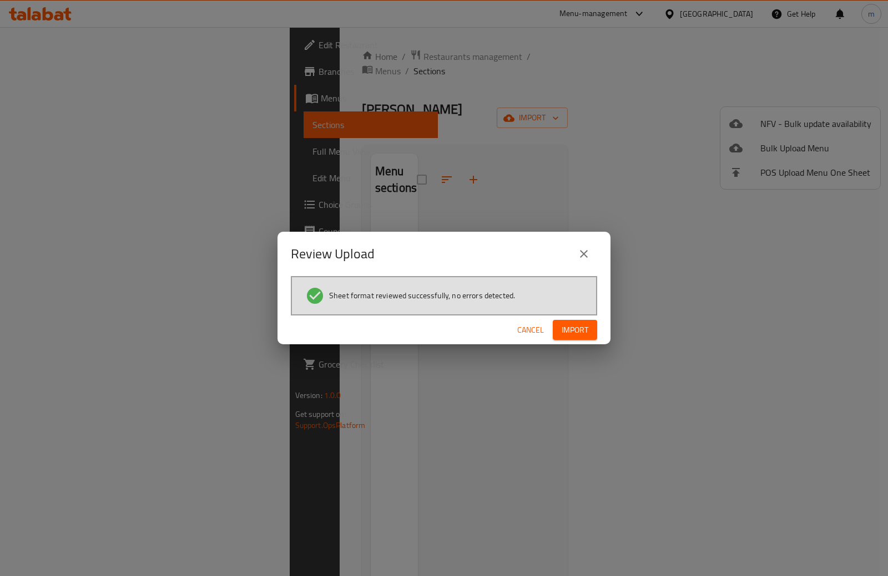
click at [579, 321] on button "Import" at bounding box center [575, 330] width 44 height 21
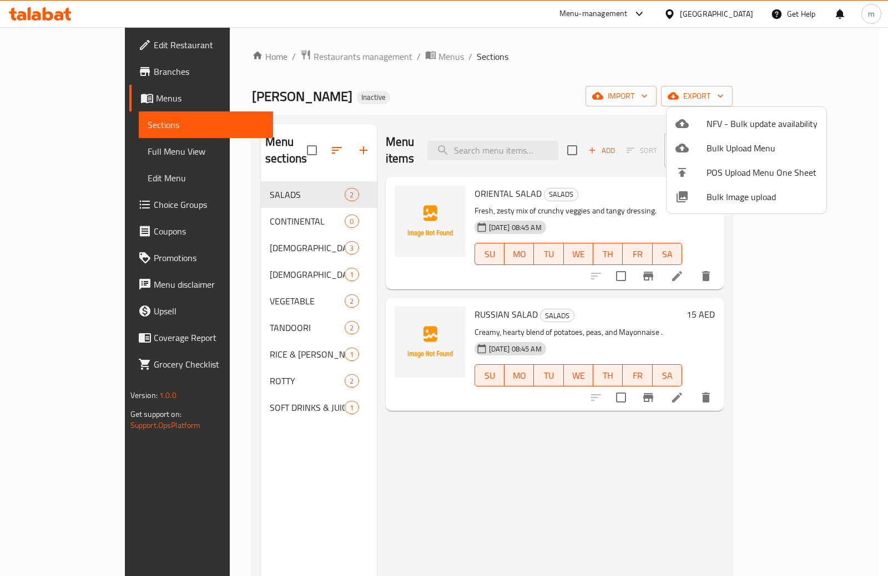
click at [509, 454] on div at bounding box center [444, 288] width 888 height 576
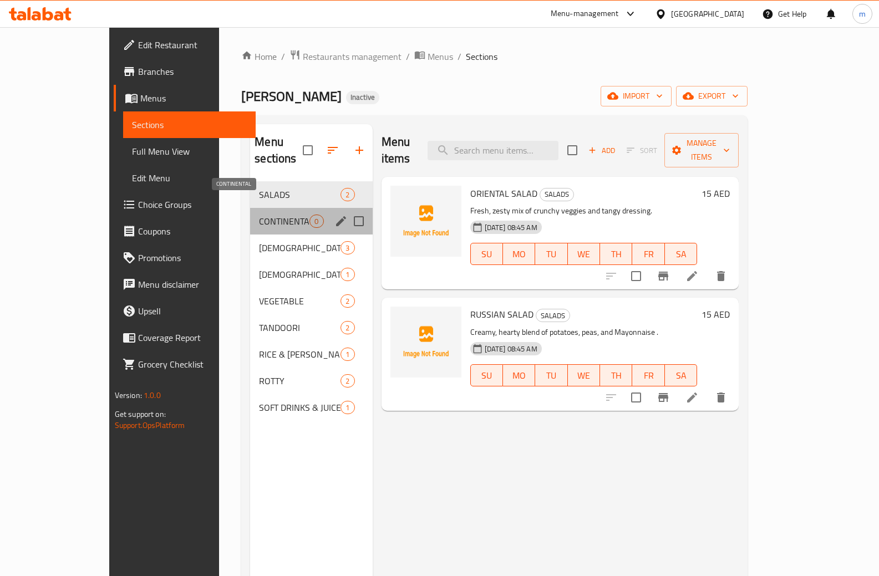
click at [259, 215] on span "CONTINENTAL" at bounding box center [284, 221] width 50 height 13
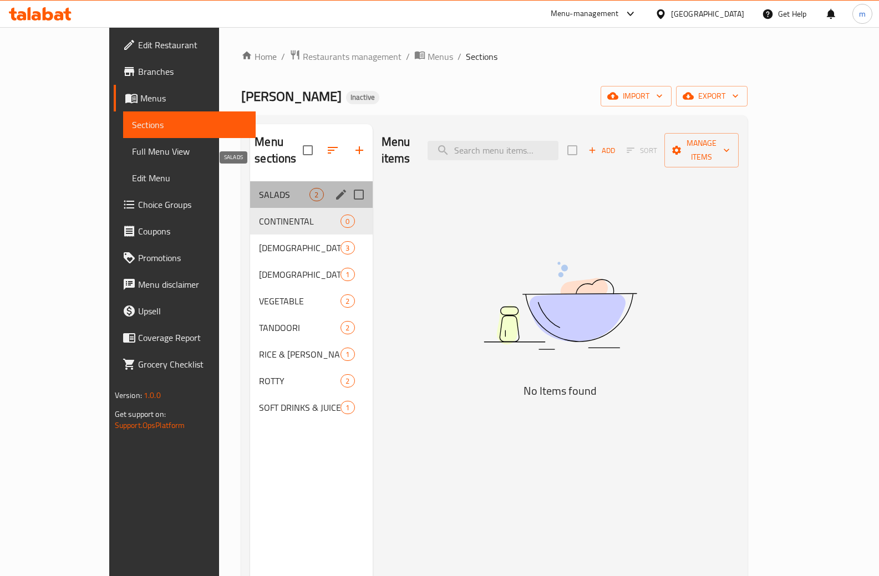
click at [259, 188] on span "SALADS" at bounding box center [284, 194] width 50 height 13
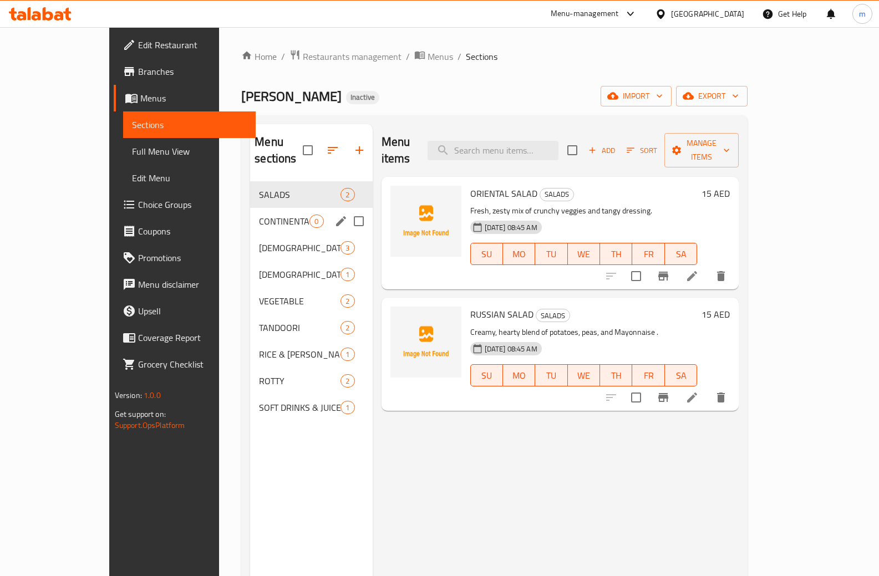
click at [347, 210] on input "Menu sections" at bounding box center [358, 221] width 23 height 23
checkbox input "true"
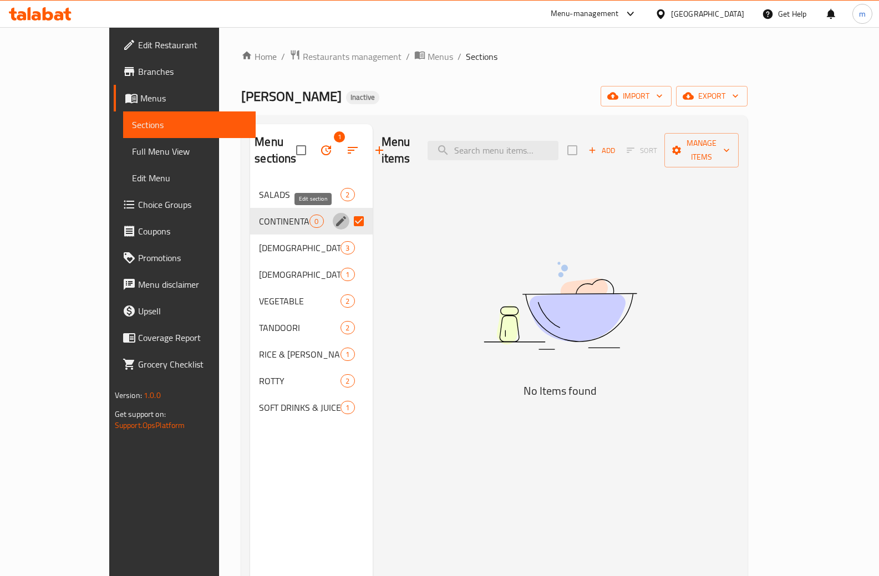
click at [336, 222] on icon "edit" at bounding box center [341, 221] width 10 height 10
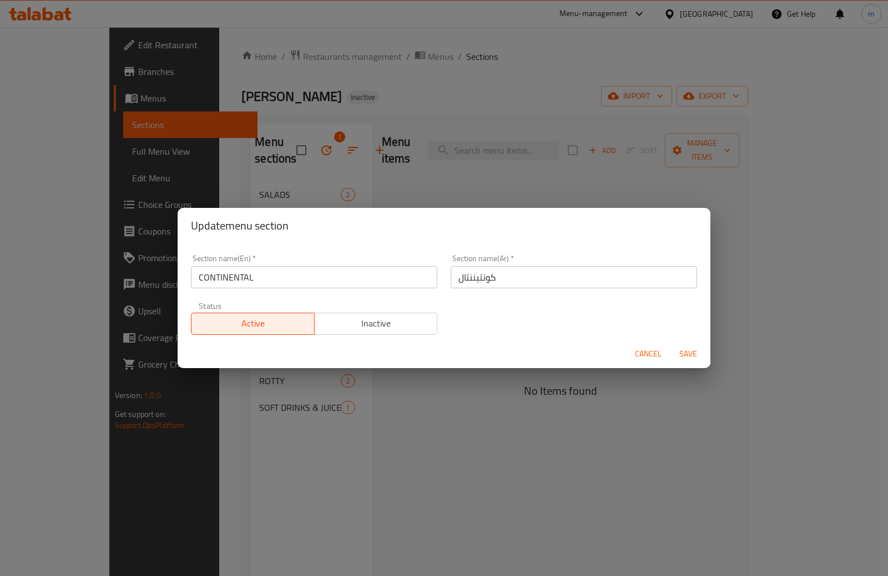
click at [647, 357] on span "Cancel" at bounding box center [648, 354] width 27 height 14
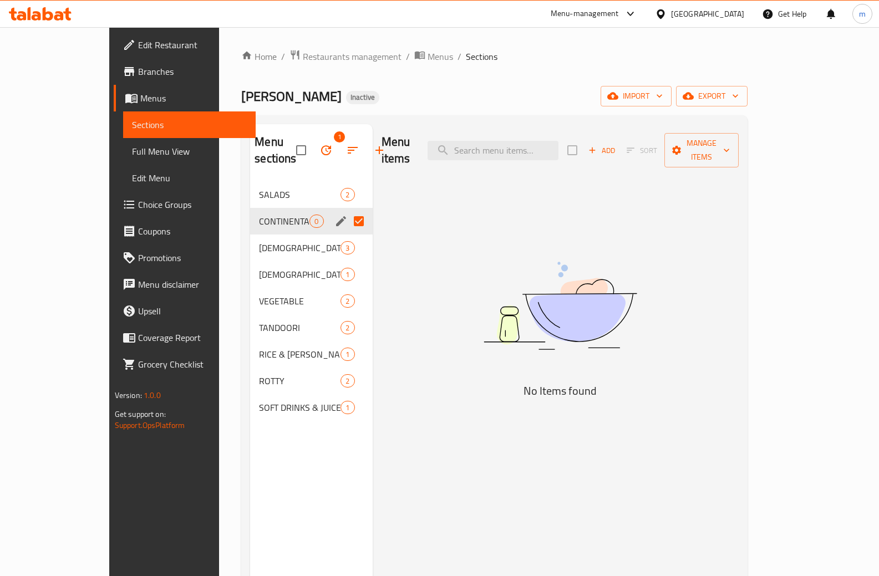
click at [429, 267] on div "Menu items Add Sort Manage items No Items found" at bounding box center [556, 412] width 367 height 576
click at [347, 221] on input "Menu sections" at bounding box center [358, 221] width 23 height 23
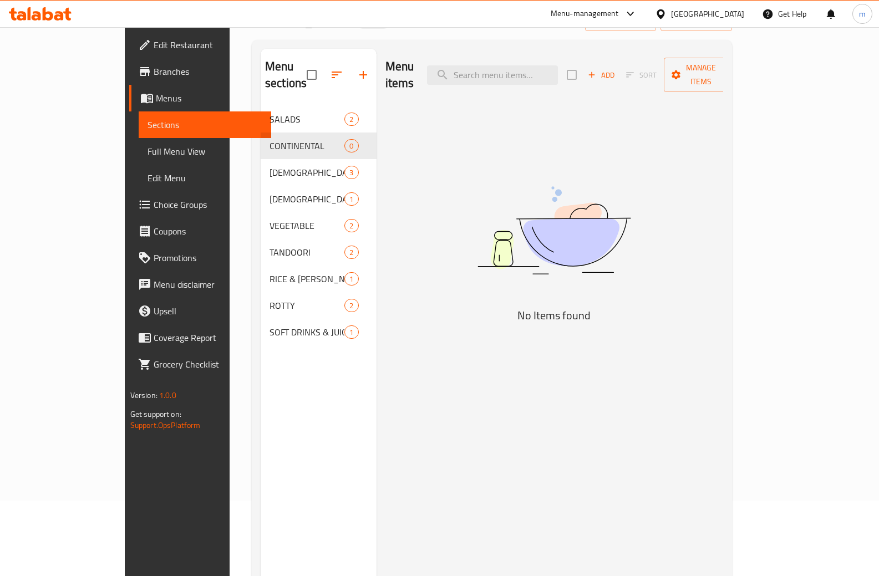
scroll to position [55, 0]
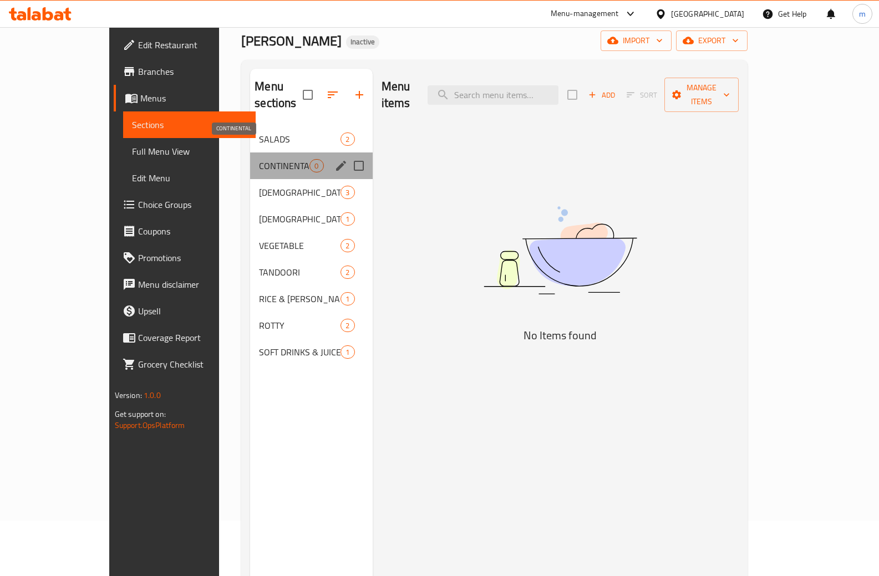
click at [259, 159] on span "CONTINENTAL" at bounding box center [284, 165] width 50 height 13
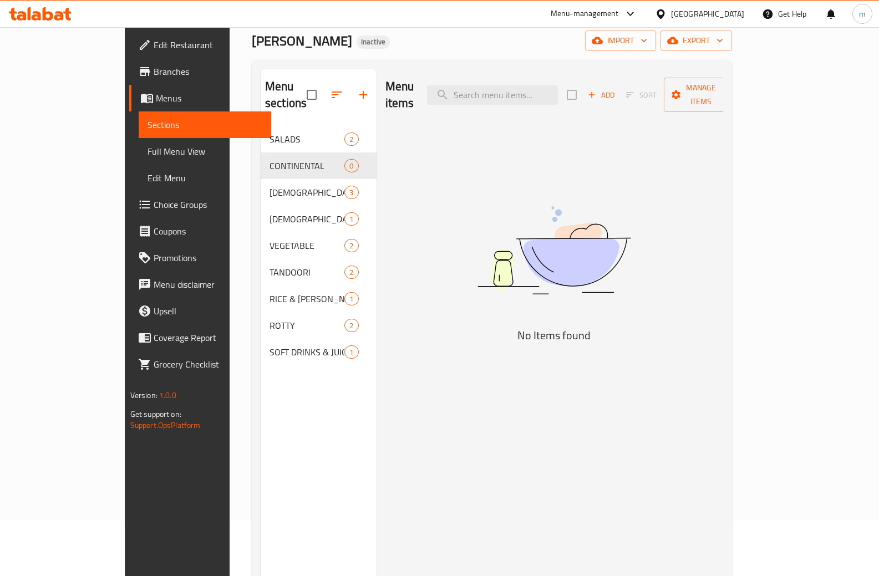
click at [156, 102] on span "Menus" at bounding box center [209, 98] width 107 height 13
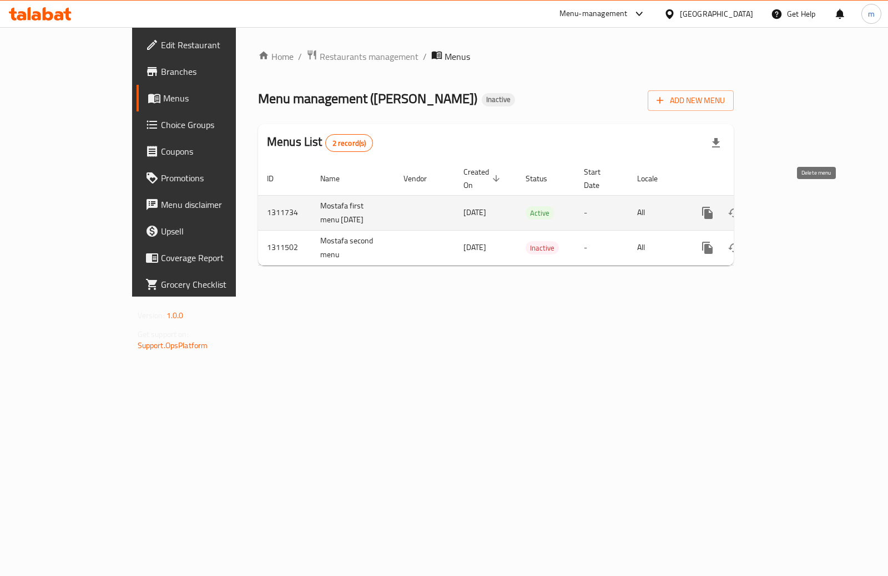
click at [765, 208] on icon "enhanced table" at bounding box center [761, 213] width 8 height 10
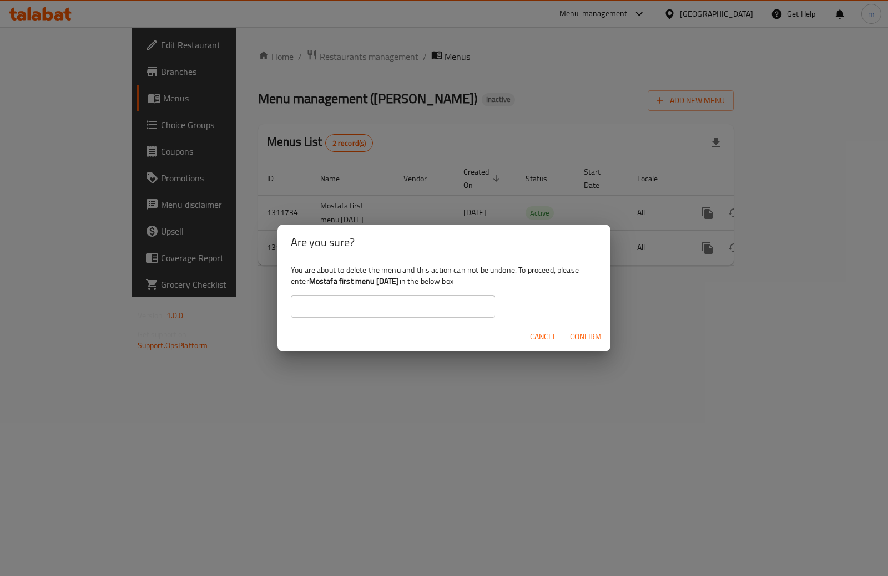
drag, startPoint x: 312, startPoint y: 279, endPoint x: 414, endPoint y: 287, distance: 101.9
click at [414, 287] on div "You are about to delete the menu and this action can not be undone. To proceed,…" at bounding box center [443, 291] width 333 height 62
copy b "Mostafa first menu 2025/9/15"
click at [397, 298] on input "text" at bounding box center [393, 307] width 204 height 22
paste input "Mostafa first menu 2025/9/15"
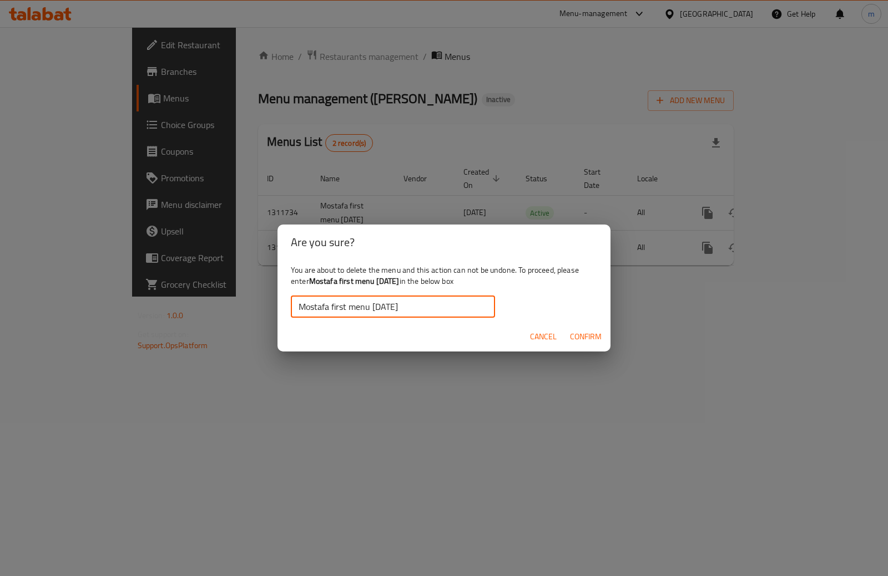
type input "Mostafa first menu 2025/9/15"
click at [595, 335] on span "Confirm" at bounding box center [586, 337] width 32 height 14
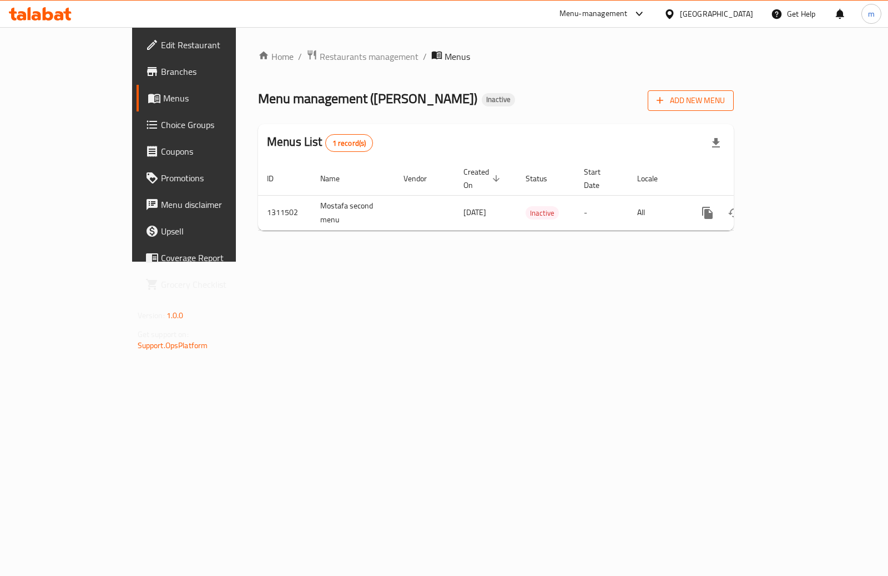
click at [733, 93] on button "Add New Menu" at bounding box center [690, 100] width 86 height 21
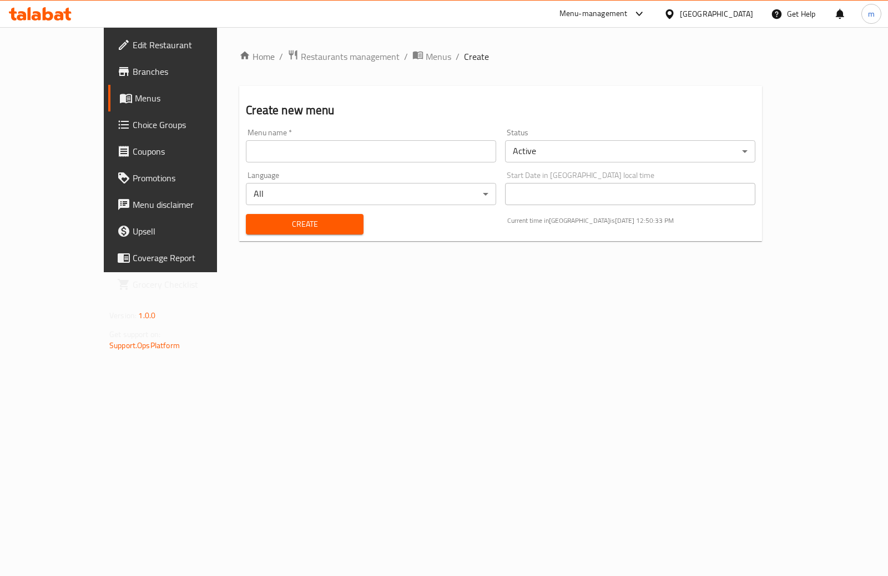
click at [414, 155] on input "text" at bounding box center [371, 151] width 250 height 22
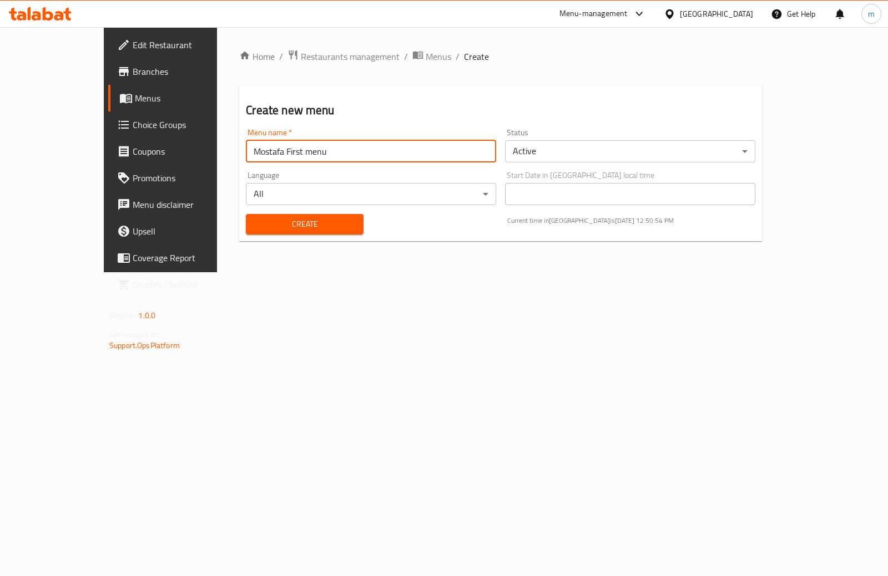
type input "Mostafa first menu 2025/9/15"
click at [285, 230] on span "Create" at bounding box center [304, 224] width 99 height 14
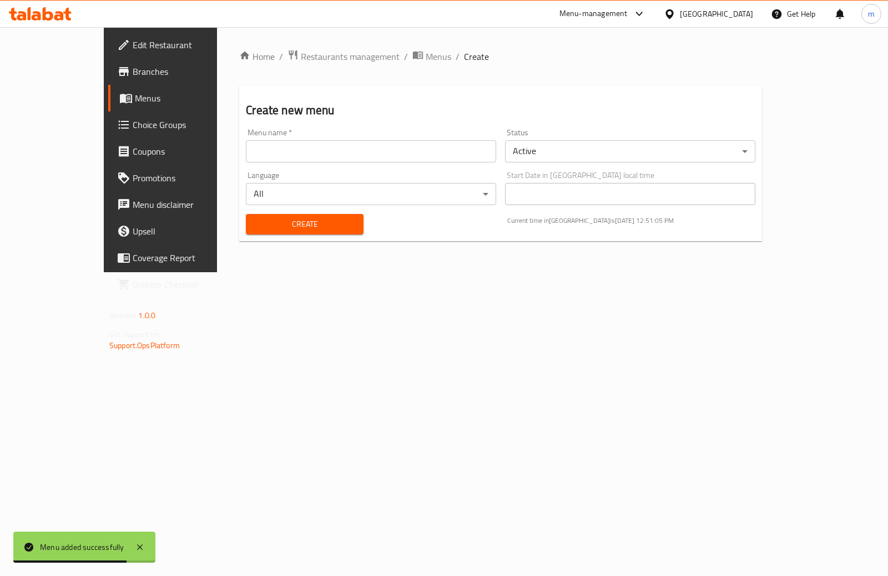
click at [108, 105] on link "Menus" at bounding box center [180, 98] width 144 height 27
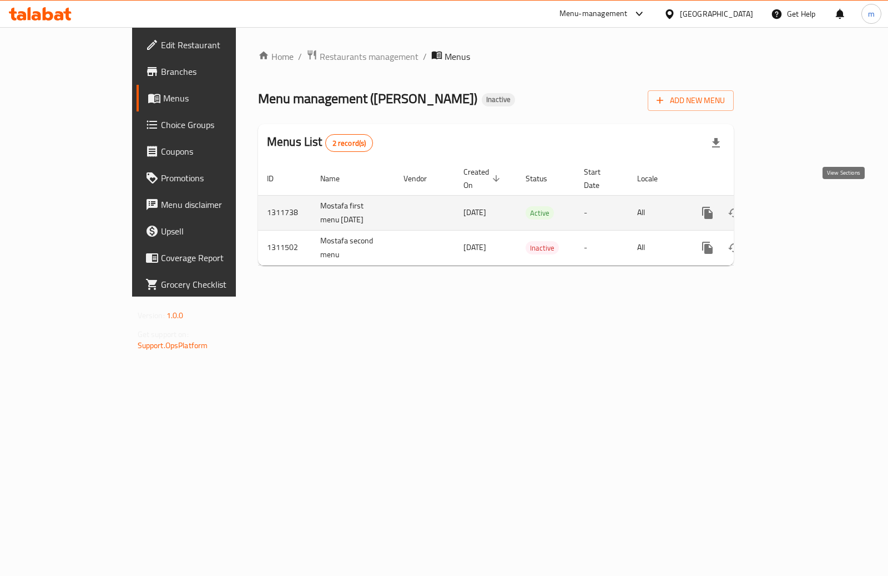
click at [794, 207] on icon "enhanced table" at bounding box center [787, 212] width 13 height 13
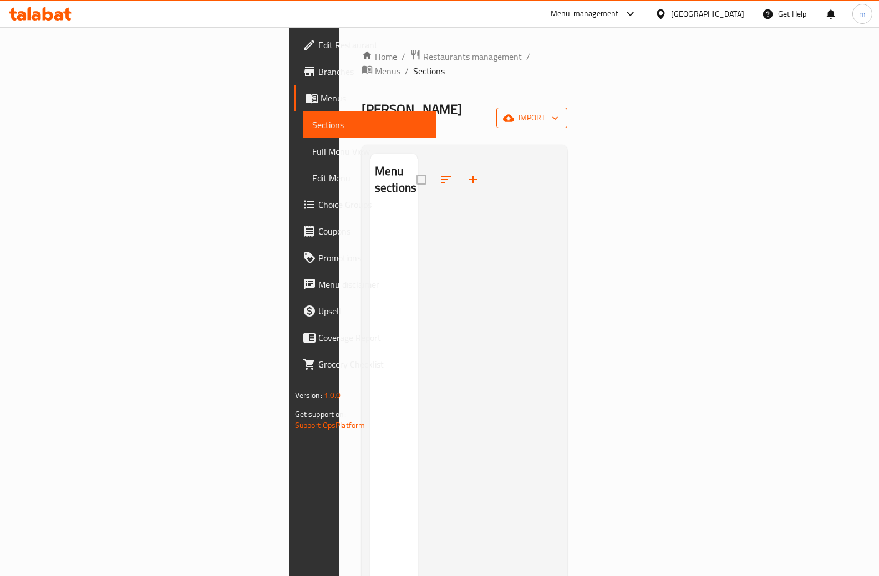
click at [559, 111] on span "import" at bounding box center [531, 118] width 53 height 14
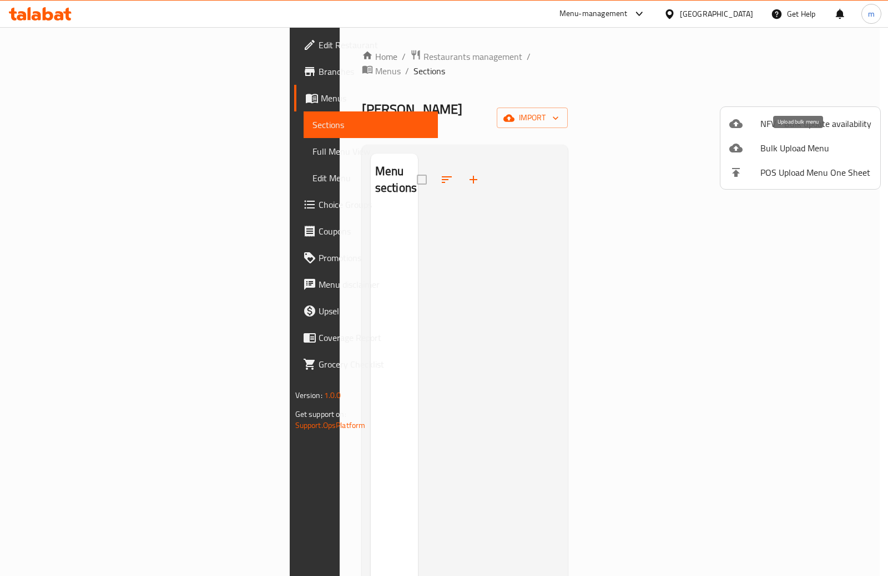
click at [782, 146] on span "Bulk Upload Menu" at bounding box center [815, 147] width 111 height 13
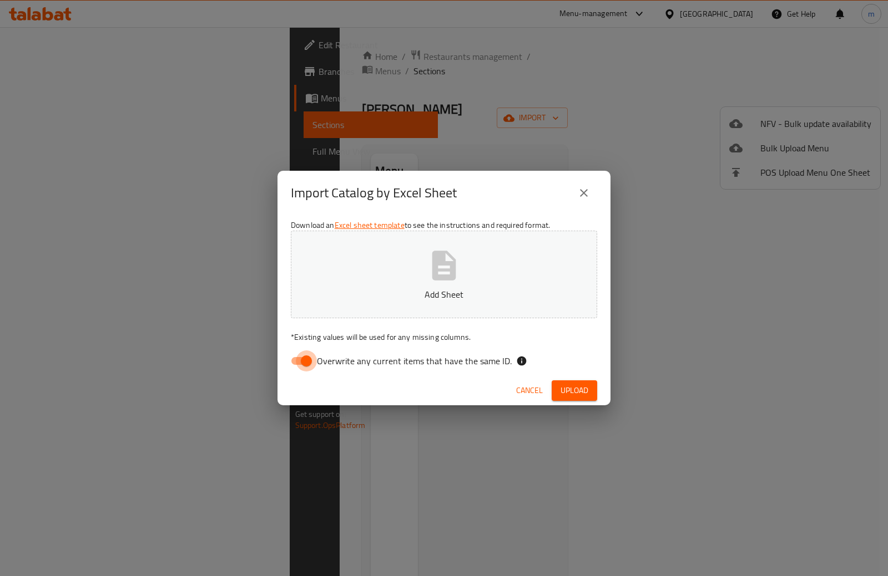
click at [306, 358] on input "Overwrite any current items that have the same ID." at bounding box center [306, 361] width 63 height 21
checkbox input "false"
click at [439, 274] on icon "button" at bounding box center [444, 266] width 36 height 36
click at [567, 392] on span "Upload" at bounding box center [574, 391] width 28 height 14
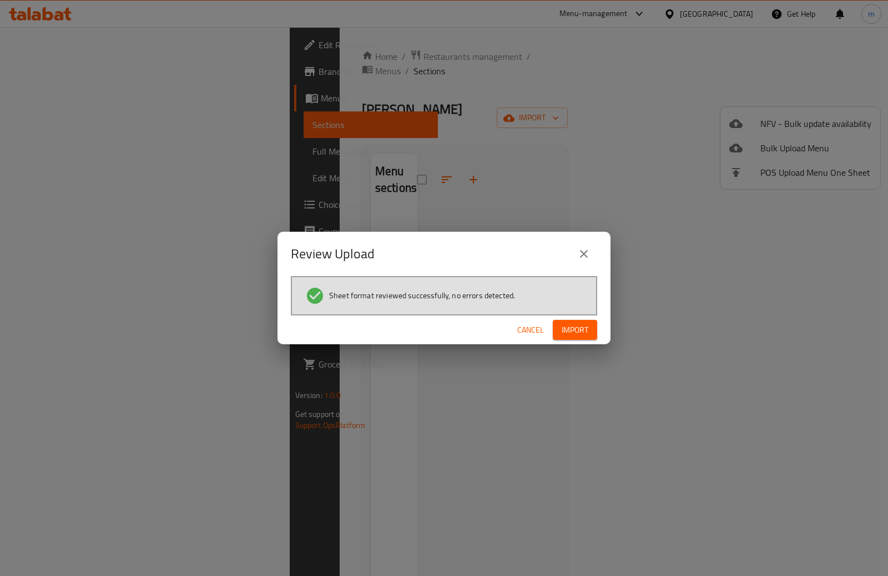
click at [586, 331] on span "Import" at bounding box center [574, 330] width 27 height 14
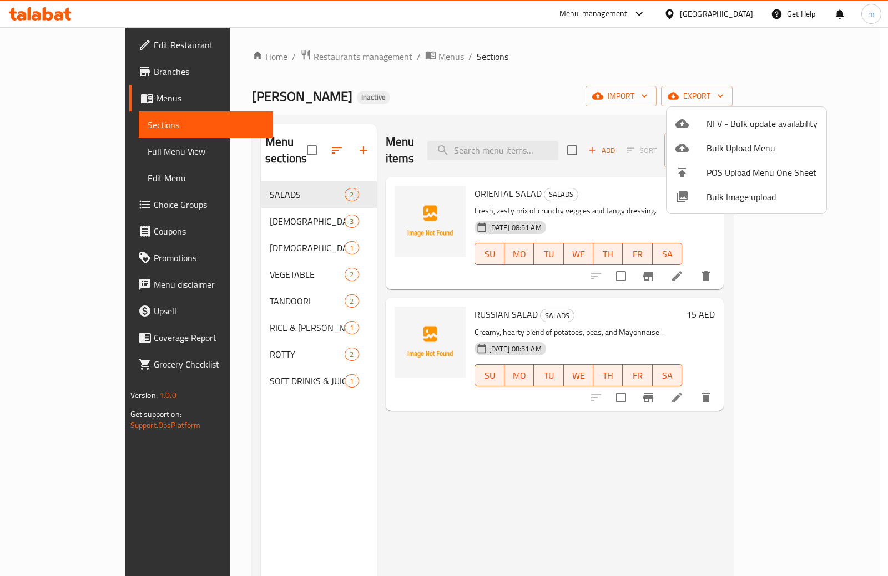
click at [75, 151] on div at bounding box center [444, 288] width 888 height 576
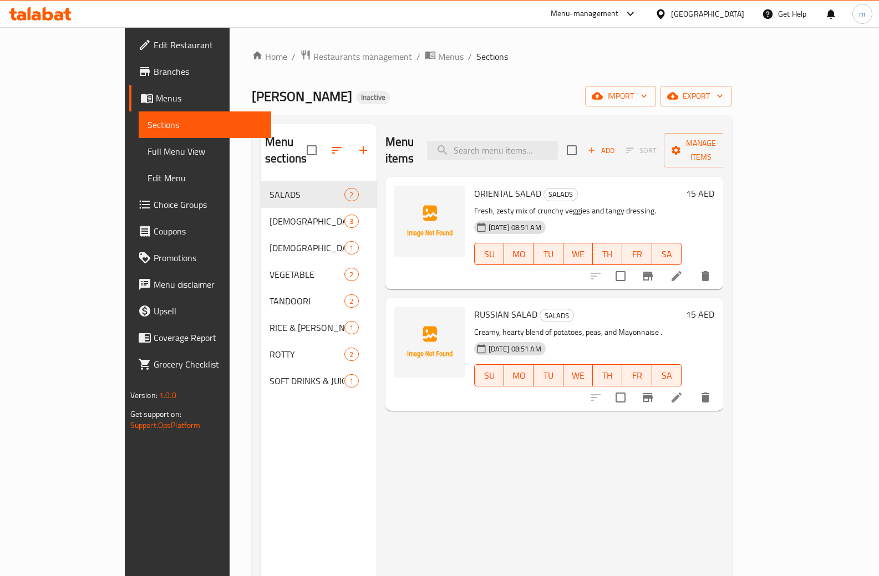
click at [148, 151] on span "Full Menu View" at bounding box center [205, 151] width 115 height 13
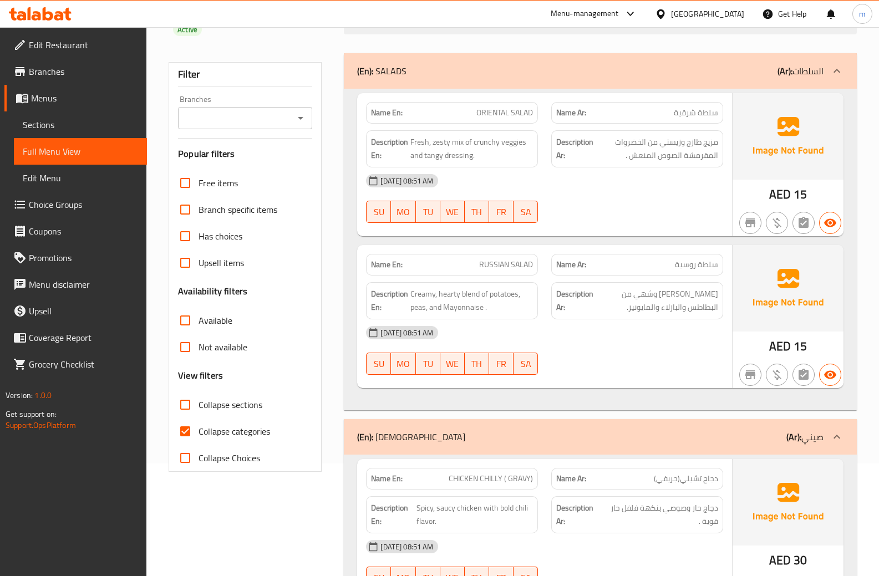
scroll to position [166, 0]
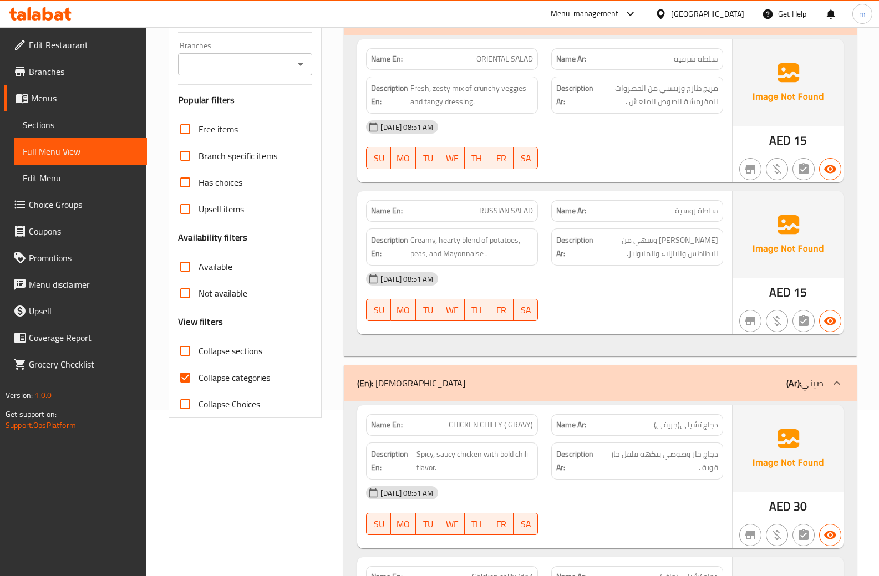
click at [185, 378] on input "Collapse categories" at bounding box center [185, 378] width 27 height 27
checkbox input "false"
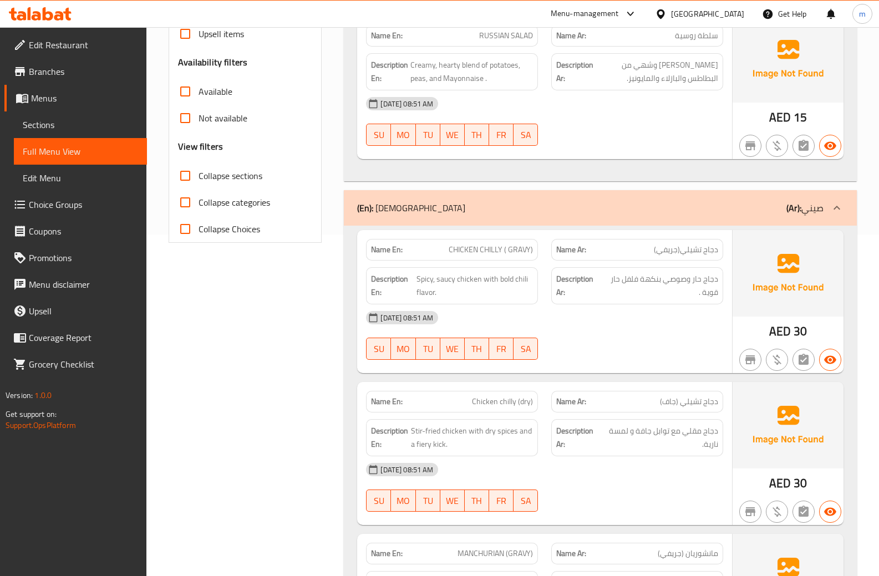
scroll to position [64, 0]
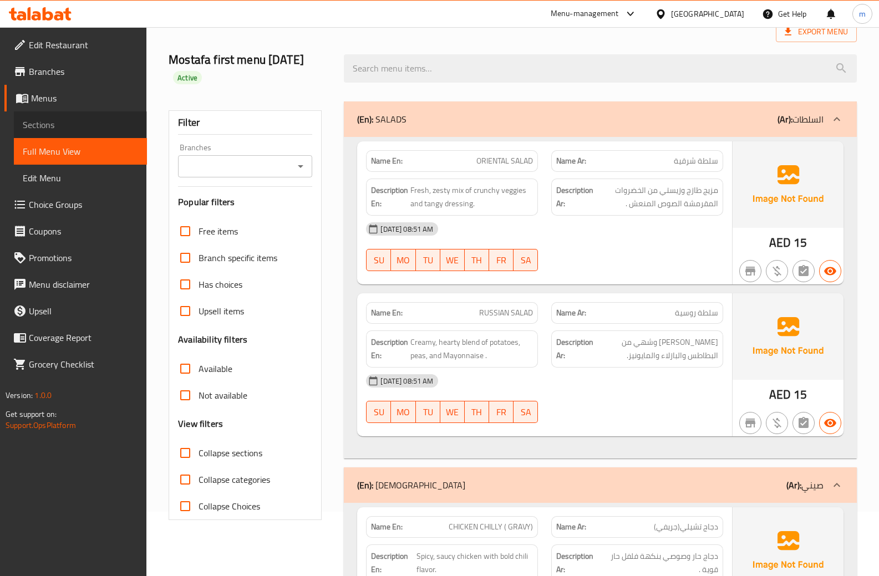
click at [48, 125] on span "Sections" at bounding box center [80, 124] width 115 height 13
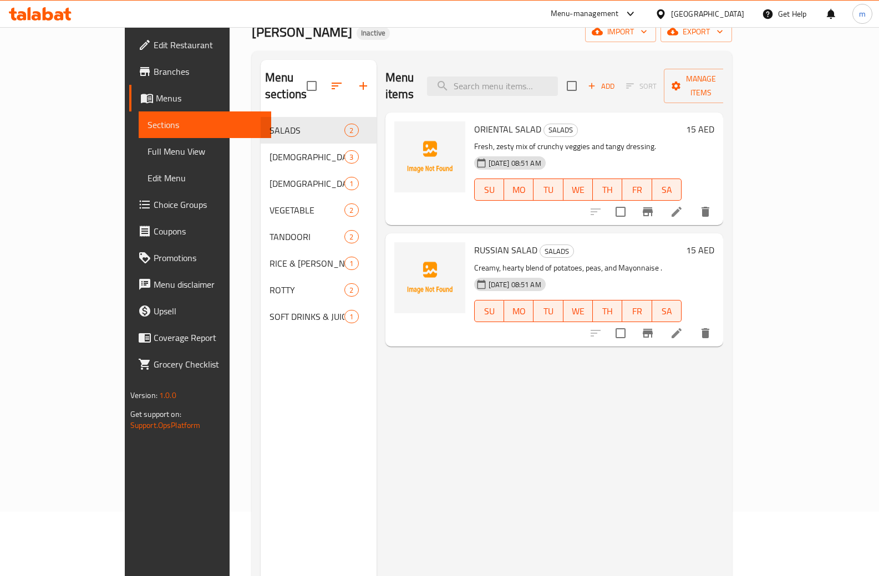
click at [148, 148] on span "Full Menu View" at bounding box center [205, 151] width 115 height 13
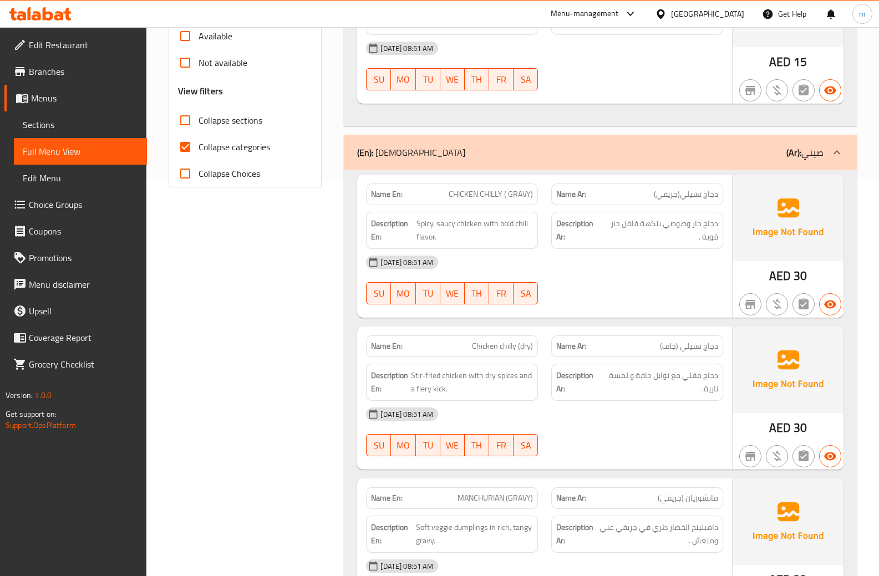
scroll to position [64, 0]
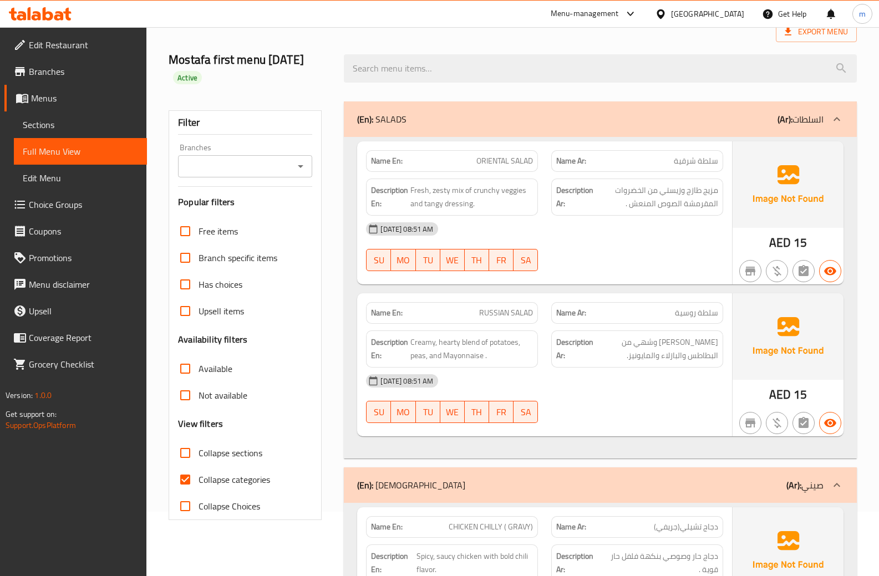
click at [186, 482] on input "Collapse categories" at bounding box center [185, 480] width 27 height 27
checkbox input "false"
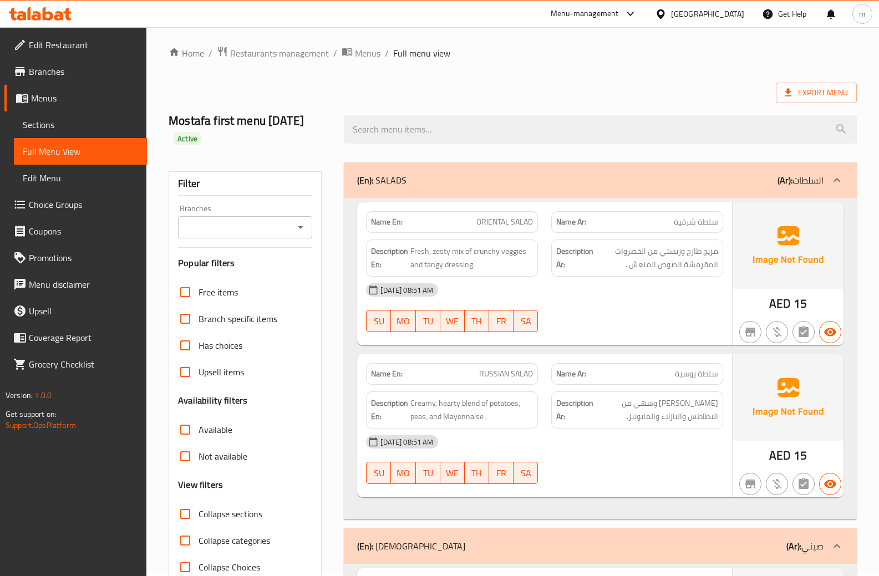
scroll to position [0, 0]
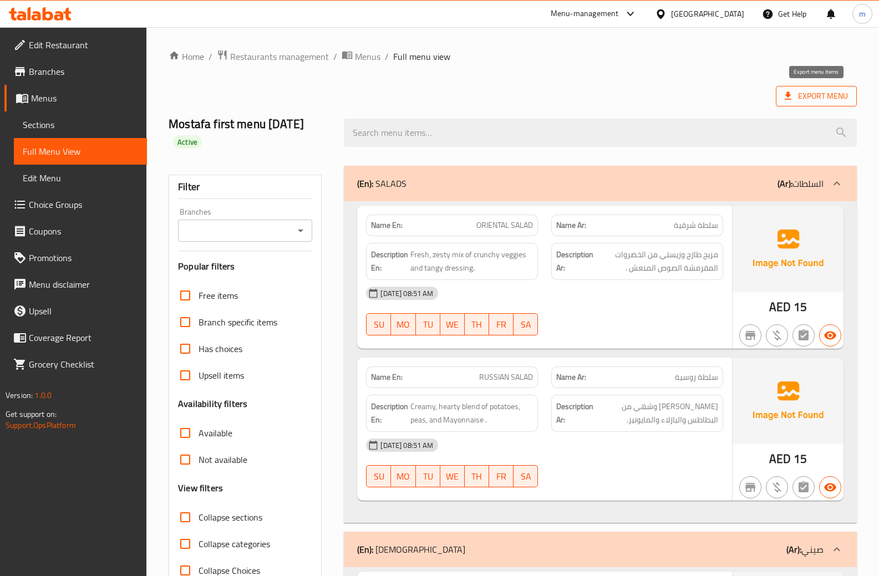
click at [809, 99] on span "Export Menu" at bounding box center [816, 96] width 63 height 14
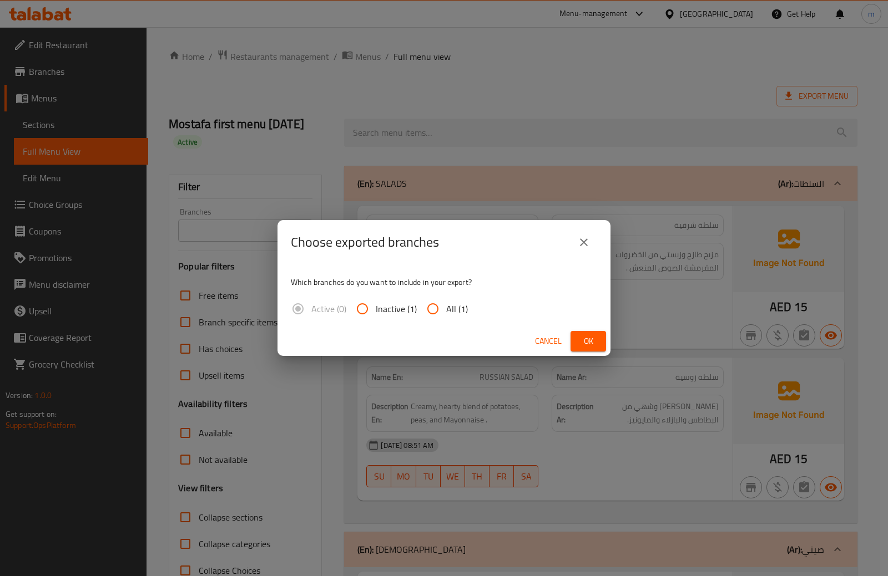
click at [437, 313] on input "All (1)" at bounding box center [432, 309] width 27 height 27
radio input "true"
click at [586, 249] on button "close" at bounding box center [583, 242] width 27 height 27
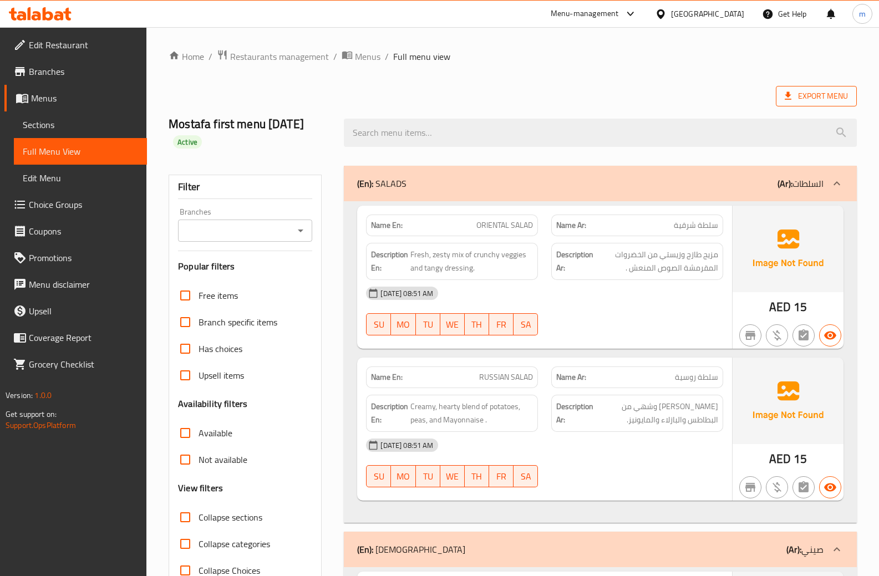
click at [817, 97] on span "Export Menu" at bounding box center [816, 96] width 63 height 14
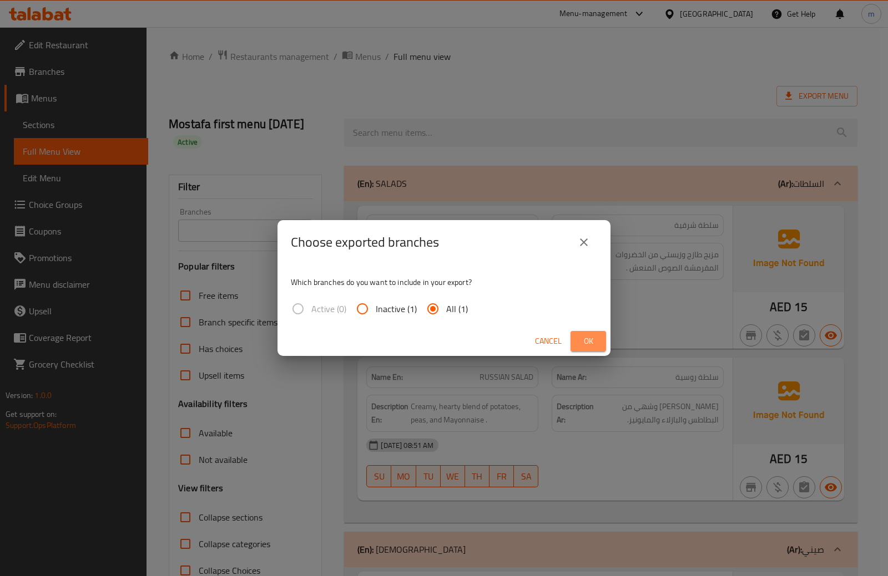
click at [585, 338] on span "Ok" at bounding box center [588, 342] width 18 height 14
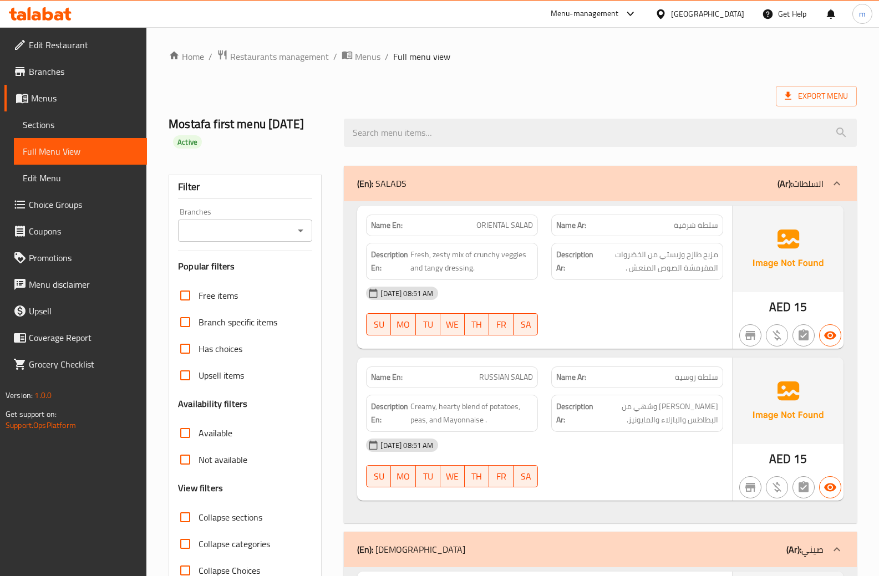
click at [60, 52] on span "Edit Restaurant" at bounding box center [83, 44] width 109 height 13
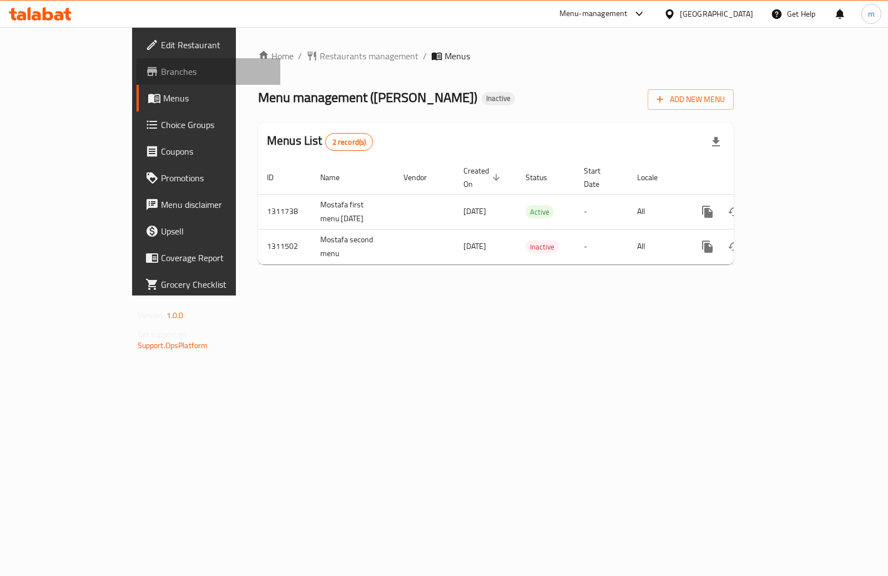
click at [161, 74] on span "Branches" at bounding box center [216, 71] width 110 height 13
